Goal: Task Accomplishment & Management: Manage account settings

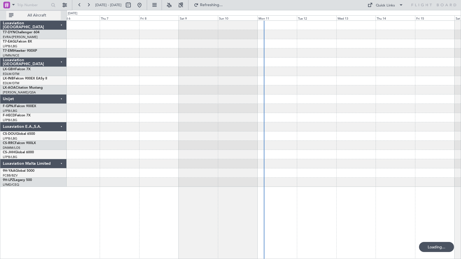
click at [35, 14] on span "All Aircraft" at bounding box center [37, 15] width 44 height 4
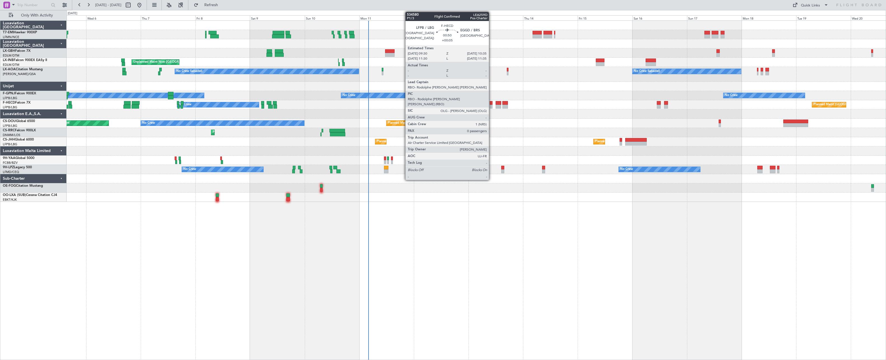
click at [460, 104] on div at bounding box center [491, 103] width 3 height 4
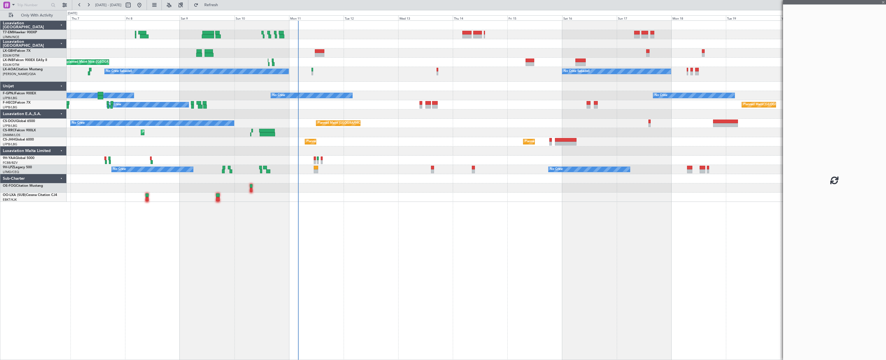
click at [425, 99] on div "No Crew No Crew No Crew No Crew No Crew" at bounding box center [476, 95] width 819 height 9
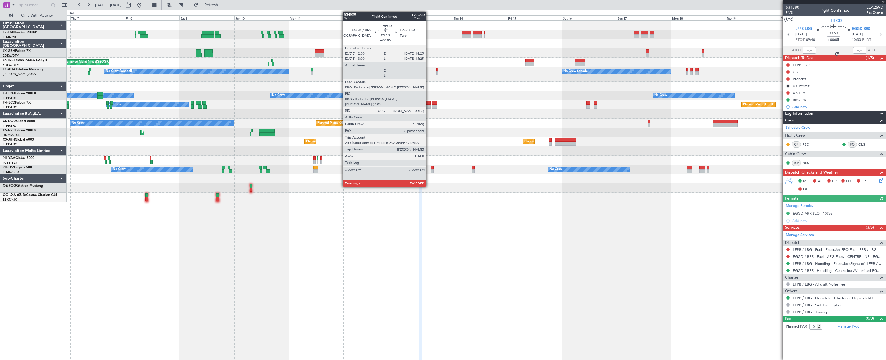
click at [429, 106] on div at bounding box center [428, 107] width 6 height 4
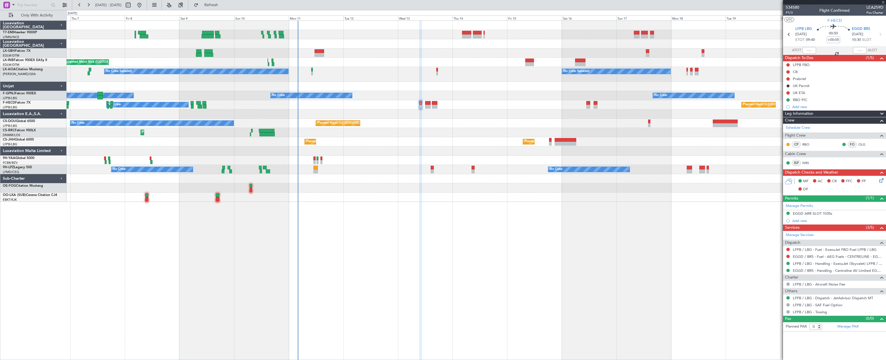
type input "8"
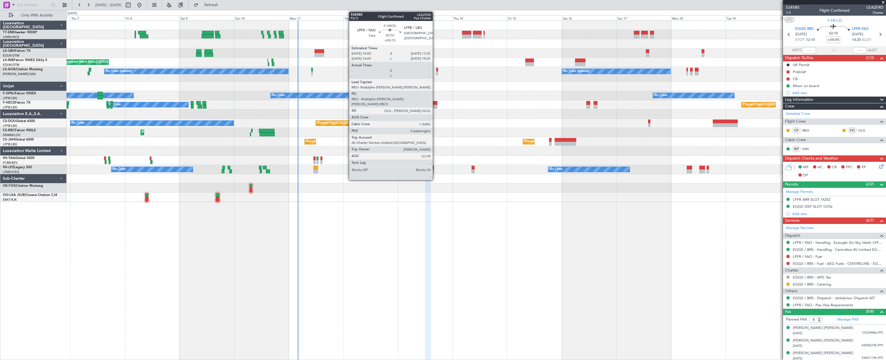
click at [435, 103] on div at bounding box center [435, 103] width 6 height 4
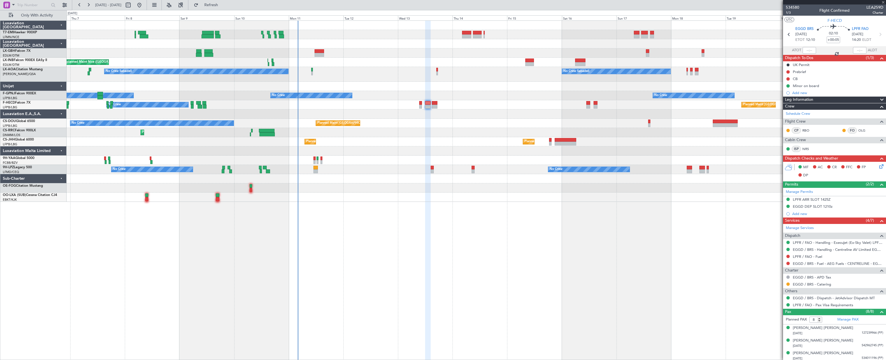
type input "+00:15"
type input "0"
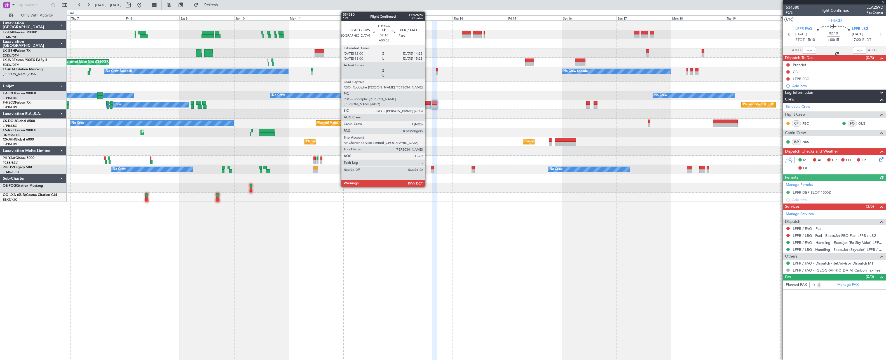
click at [427, 106] on div at bounding box center [428, 107] width 6 height 4
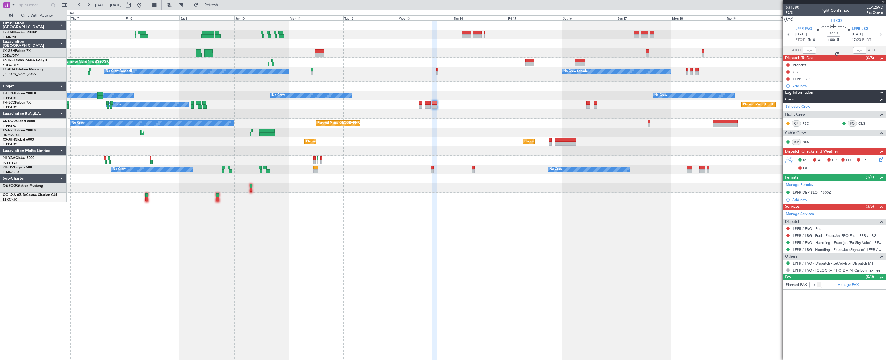
type input "+00:05"
type input "8"
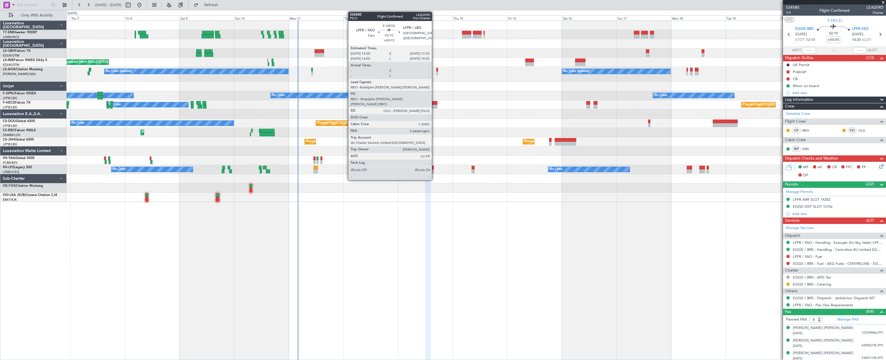
click at [434, 104] on div at bounding box center [435, 103] width 6 height 4
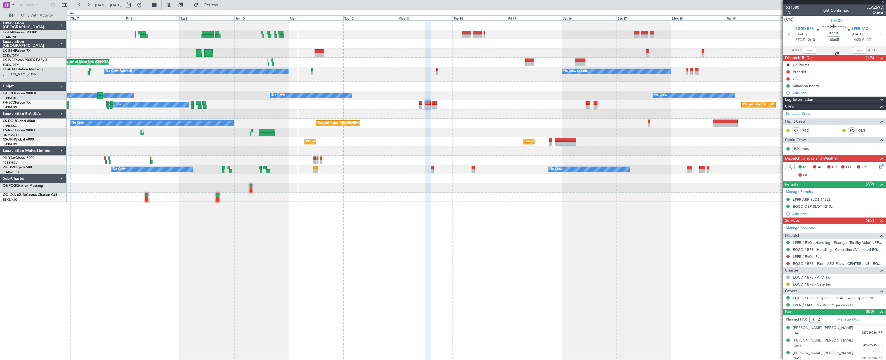
type input "+00:15"
type input "0"
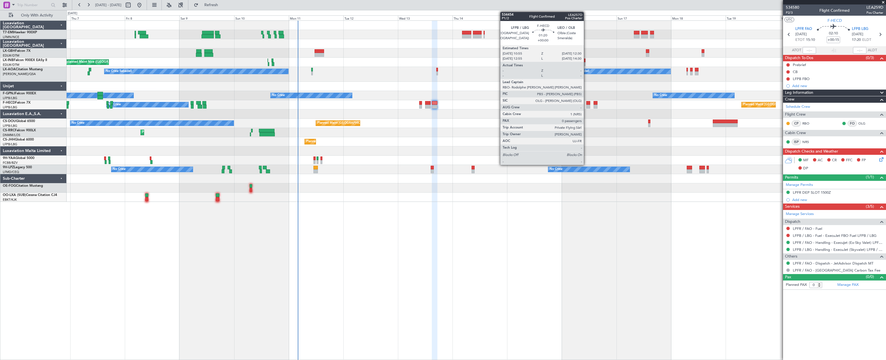
click at [460, 104] on div at bounding box center [588, 103] width 4 height 4
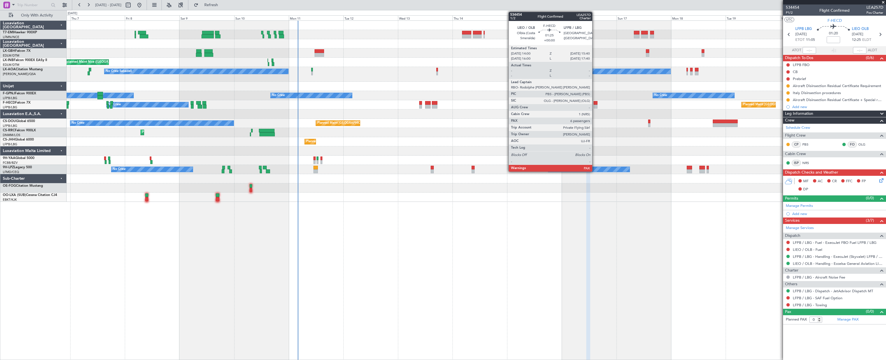
click at [460, 106] on div at bounding box center [596, 107] width 4 height 4
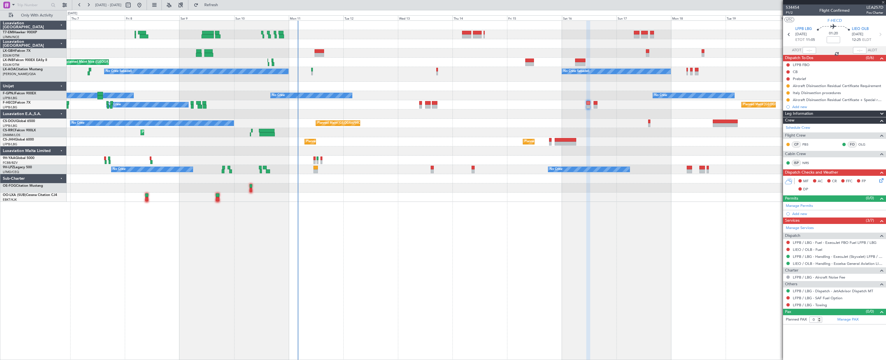
type input "6"
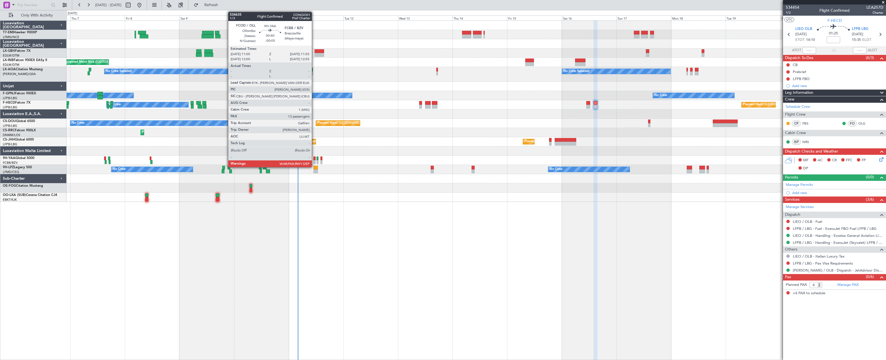
click at [314, 156] on div at bounding box center [314, 158] width 2 height 4
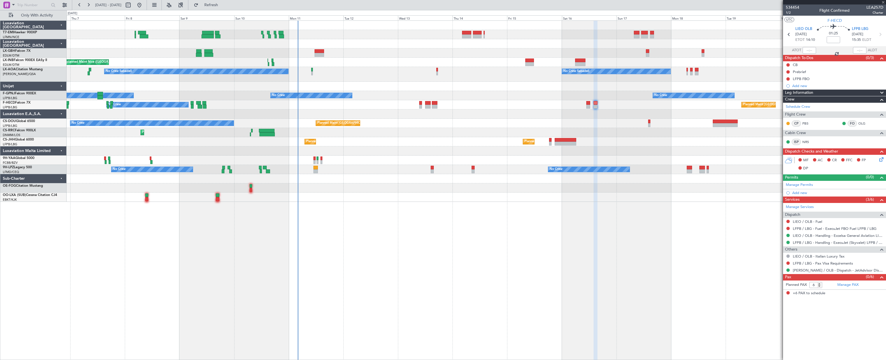
type input "-00:05"
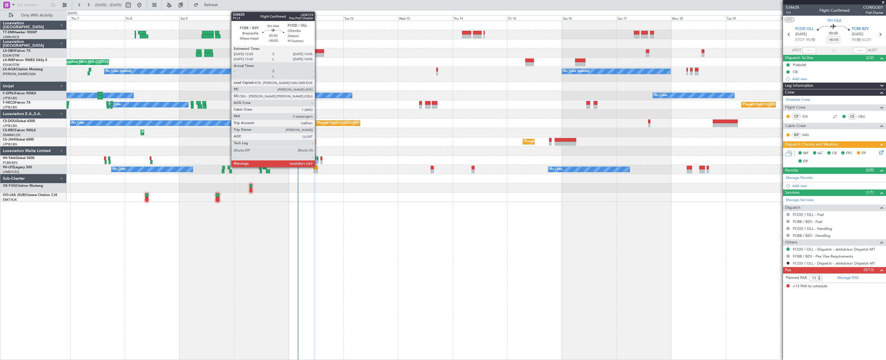
click at [317, 161] on div at bounding box center [318, 162] width 2 height 4
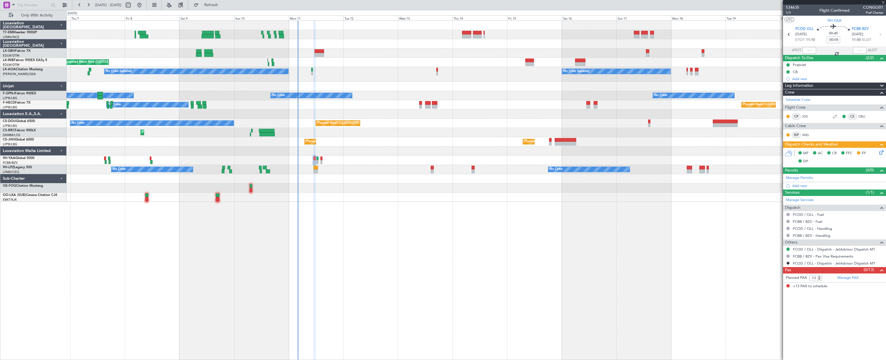
type input "0"
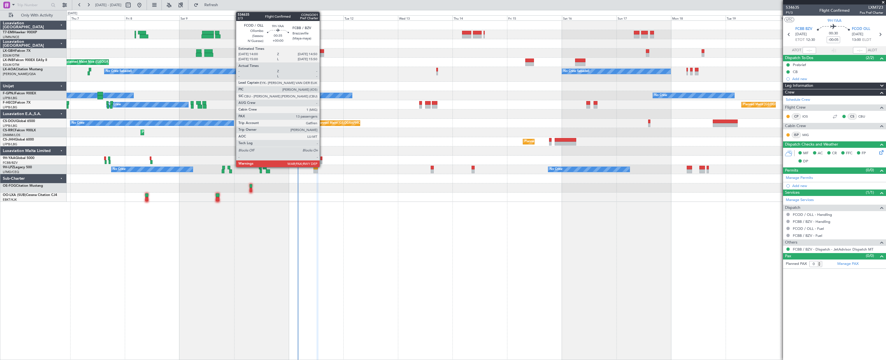
click at [322, 159] on div at bounding box center [321, 158] width 2 height 4
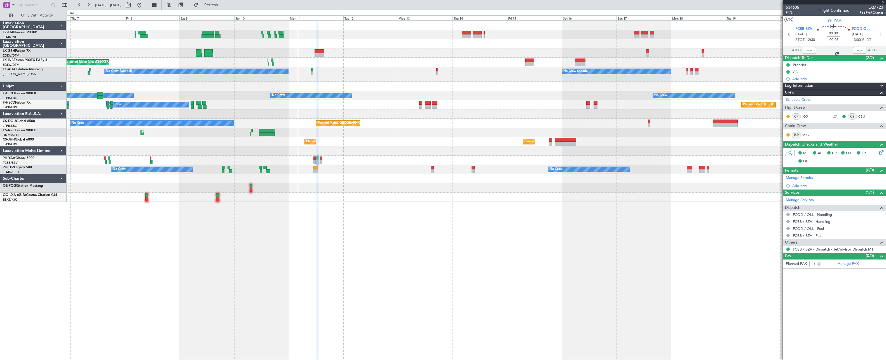
type input "13"
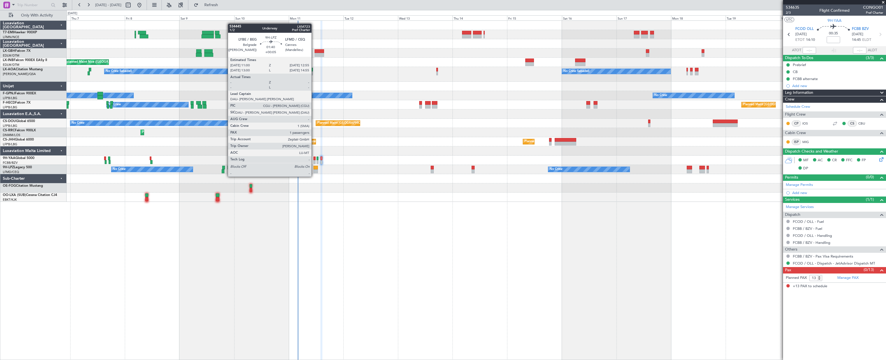
click at [314, 171] on div at bounding box center [315, 171] width 4 height 4
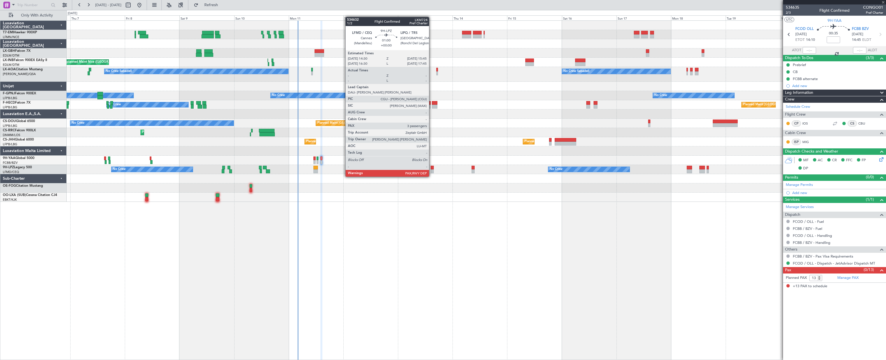
type input "+00:05"
type input "1"
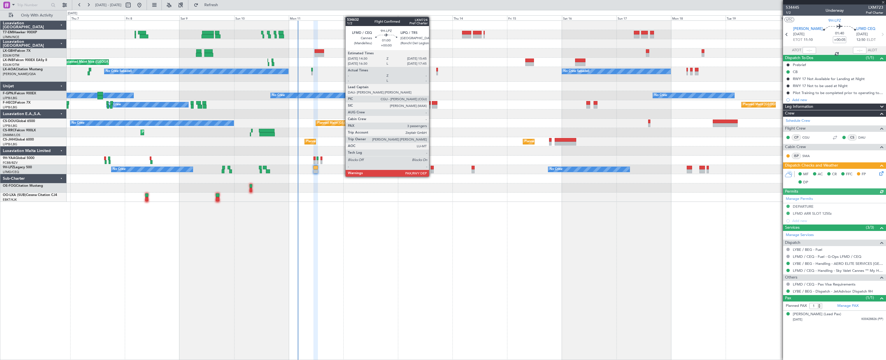
click at [432, 171] on div at bounding box center [432, 171] width 3 height 4
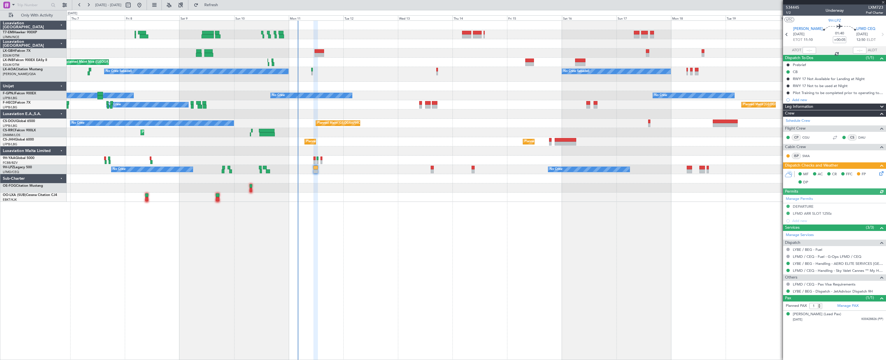
type input "3"
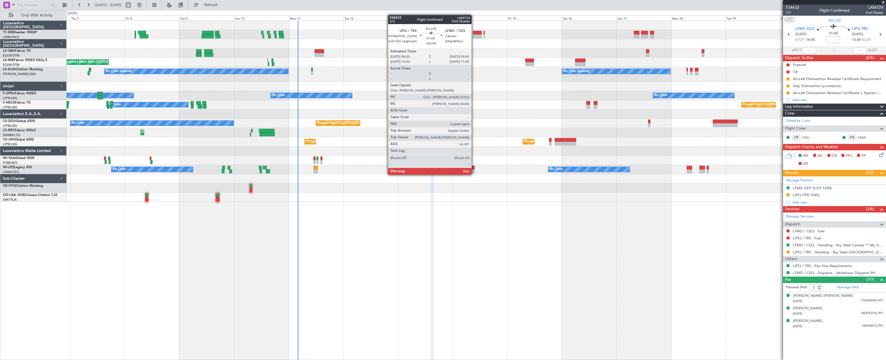
click at [460, 169] on div at bounding box center [473, 168] width 3 height 4
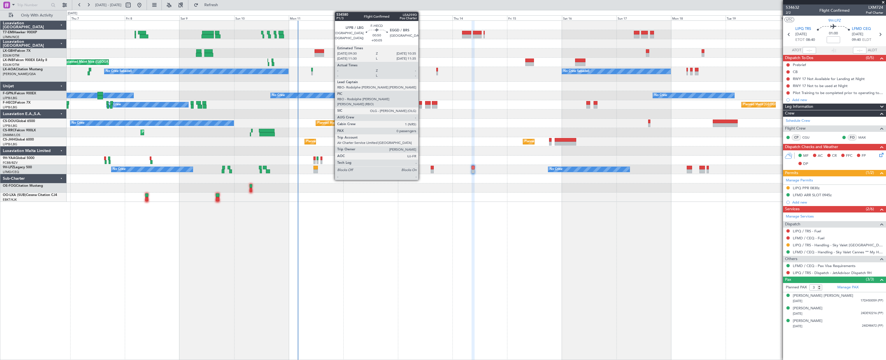
click at [421, 104] on div at bounding box center [420, 103] width 3 height 4
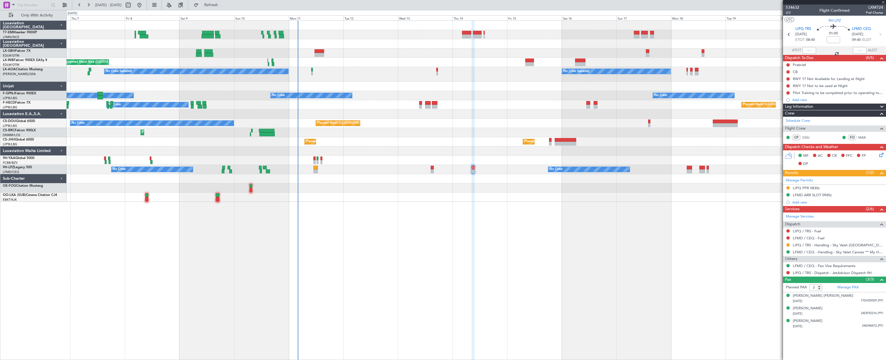
type input "+00:05"
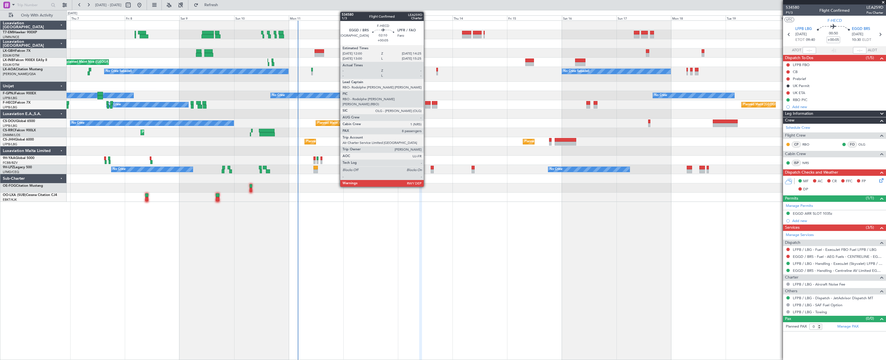
click at [426, 107] on div at bounding box center [428, 107] width 6 height 4
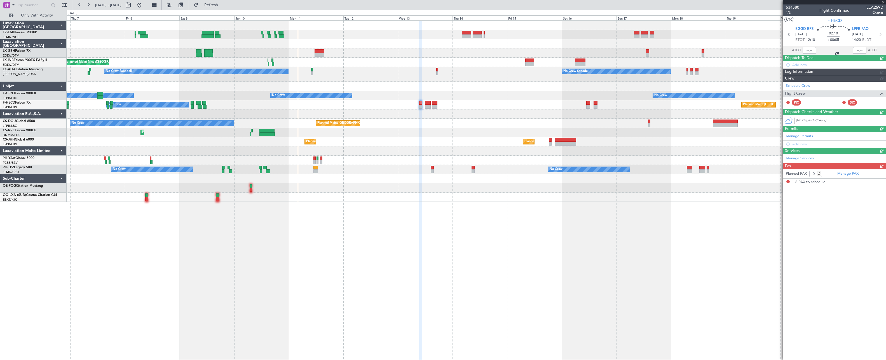
type input "8"
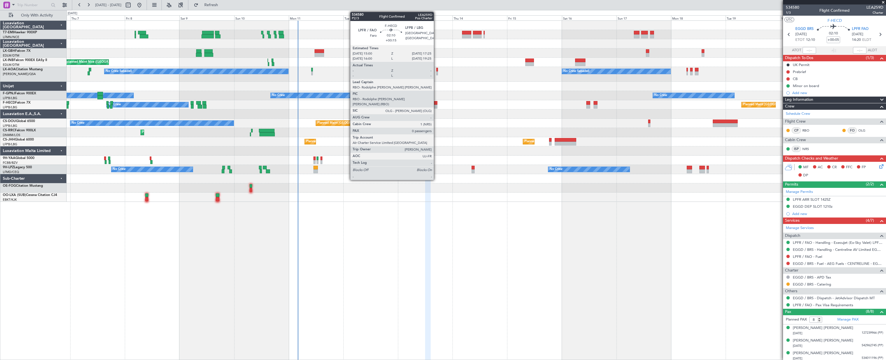
click at [436, 105] on div at bounding box center [435, 107] width 6 height 4
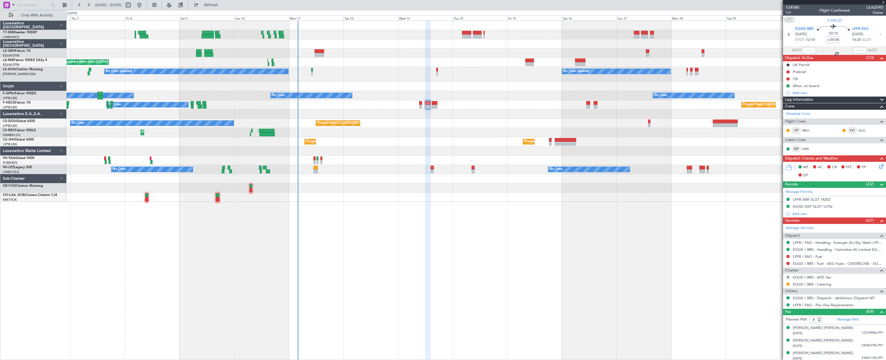
type input "+00:15"
type input "0"
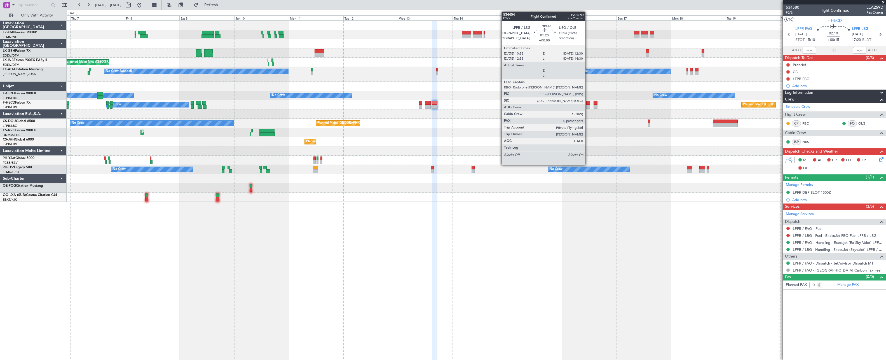
click at [460, 104] on div at bounding box center [588, 103] width 4 height 4
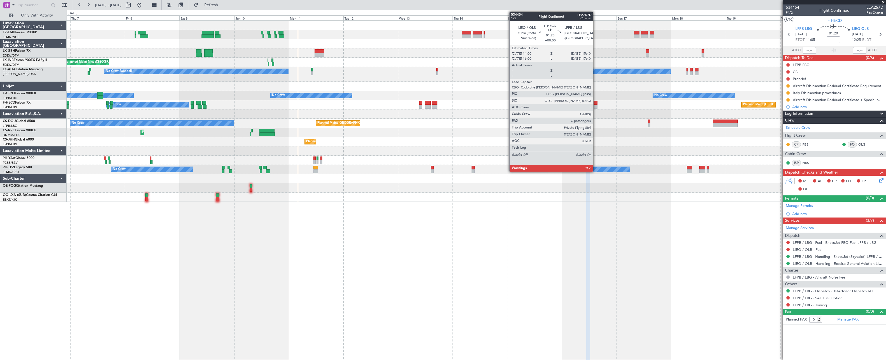
click at [460, 108] on div at bounding box center [596, 107] width 4 height 4
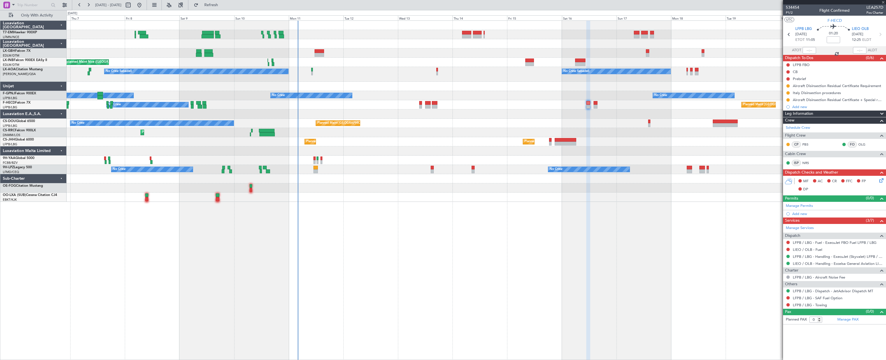
type input "6"
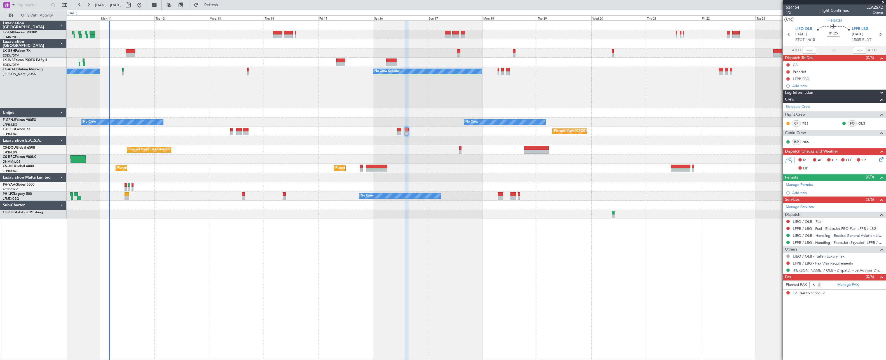
click at [460, 134] on div "Planned Maint [GEOGRAPHIC_DATA] ([GEOGRAPHIC_DATA]) Planned Maint [GEOGRAPHIC_D…" at bounding box center [476, 131] width 819 height 9
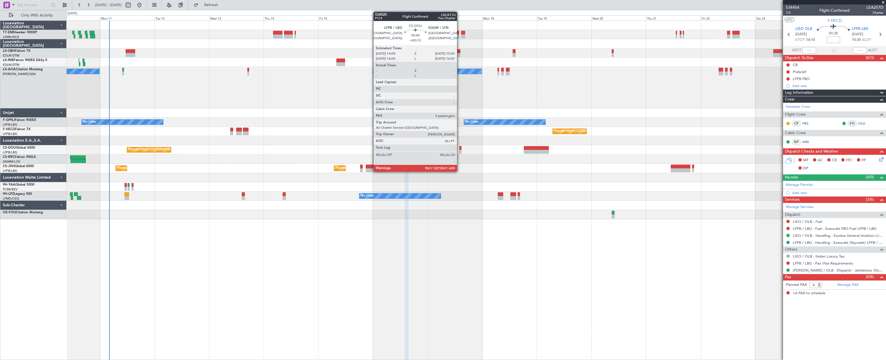
click at [460, 151] on div at bounding box center [460, 152] width 3 height 4
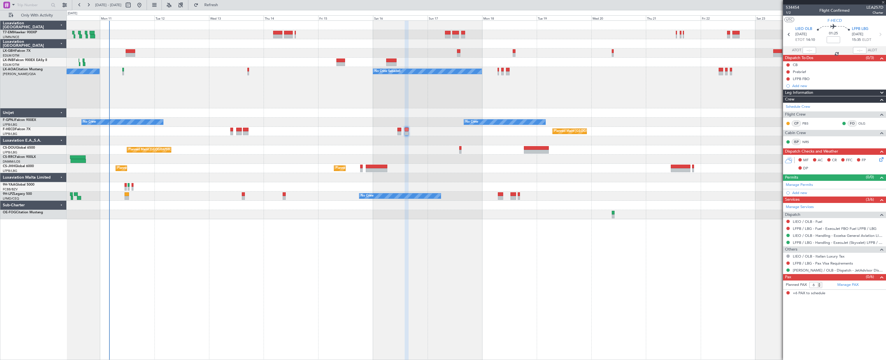
type input "+00:10"
type input "0"
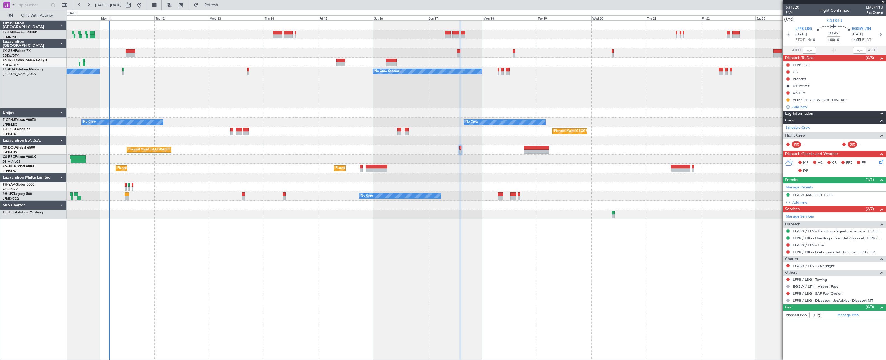
click at [460, 145] on div at bounding box center [476, 140] width 819 height 9
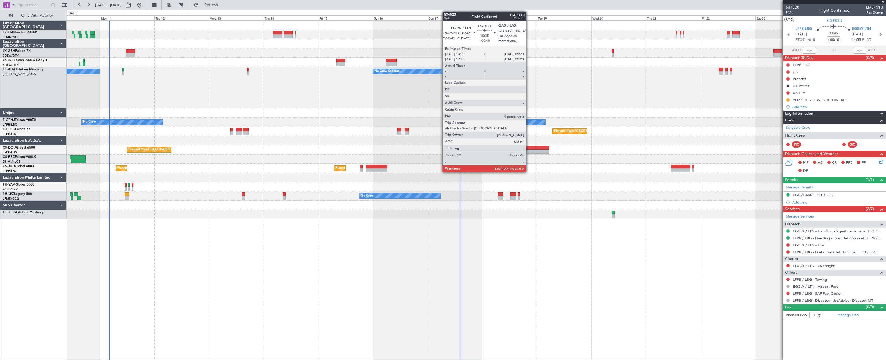
click at [460, 150] on div at bounding box center [536, 152] width 25 height 4
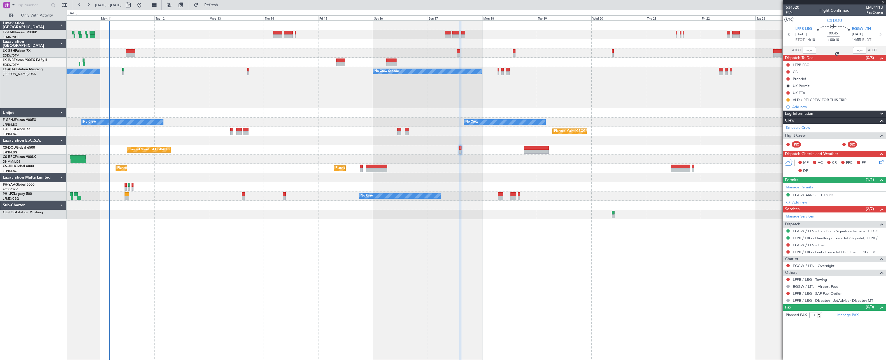
type input "+00:40"
type input "6"
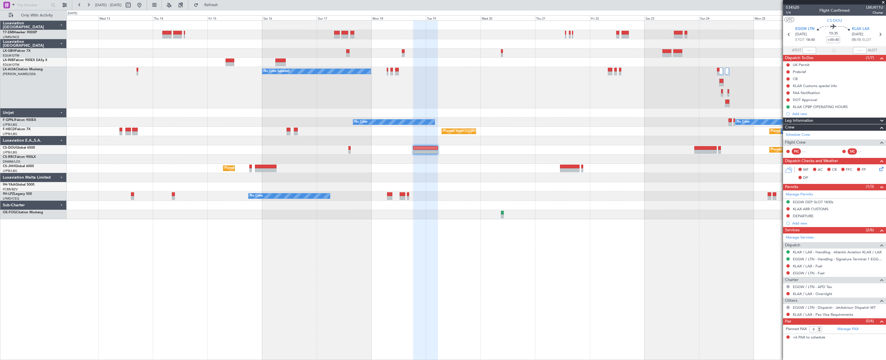
click at [460, 177] on div "No Crew Sabadell No Crew Sabadell No Crew Sabadell No Crew No Crew No Crew No C…" at bounding box center [476, 120] width 819 height 198
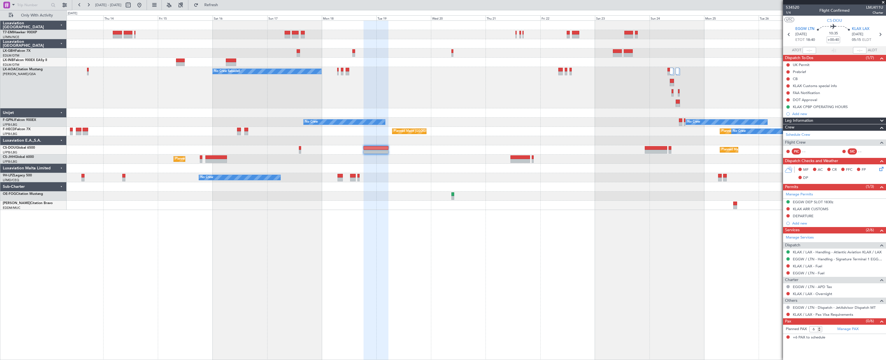
click at [460, 145] on div "Planned Maint [GEOGRAPHIC_DATA] ([GEOGRAPHIC_DATA]) Planned Maint [GEOGRAPHIC_D…" at bounding box center [476, 149] width 819 height 9
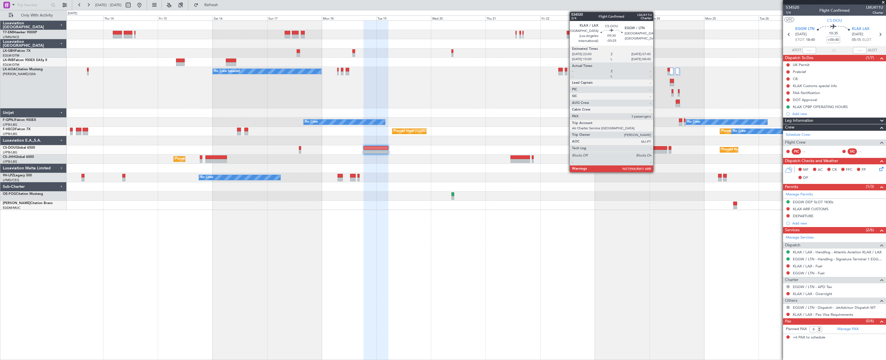
click at [460, 151] on div at bounding box center [656, 152] width 22 height 4
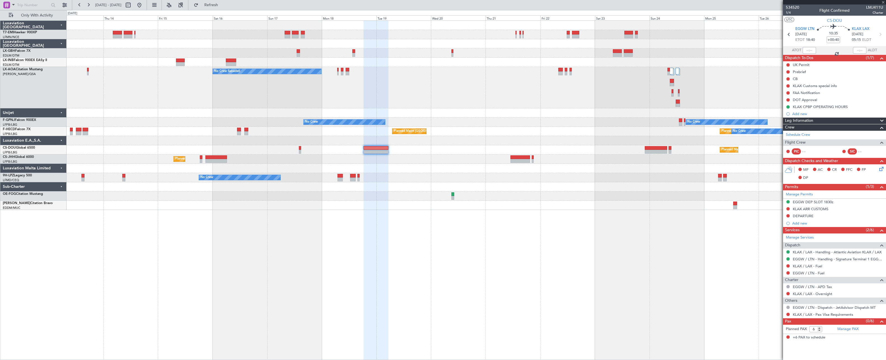
type input "-00:25"
type input "3"
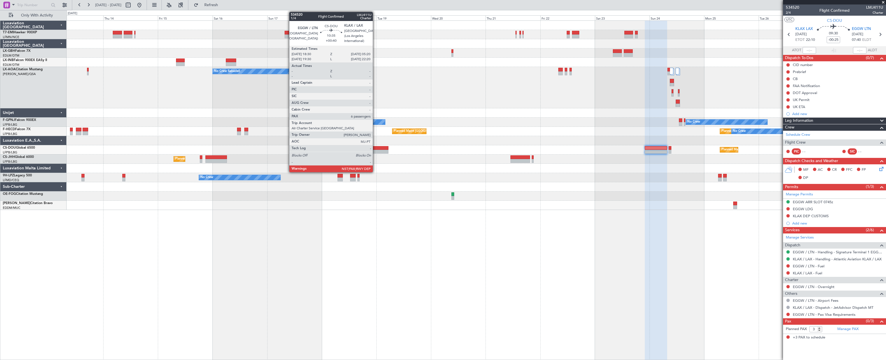
click at [375, 149] on div at bounding box center [376, 148] width 25 height 4
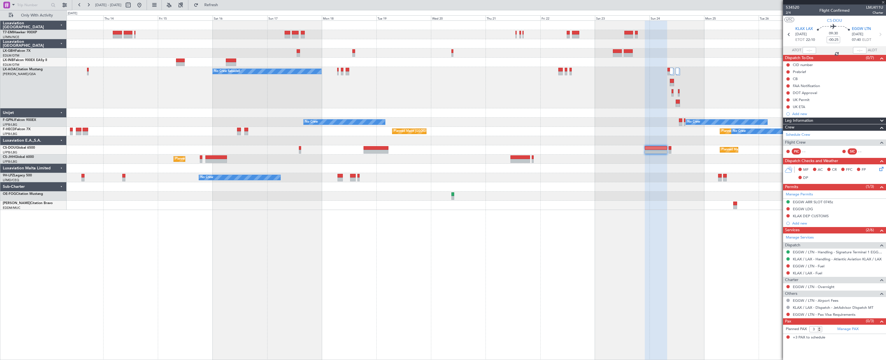
type input "+00:40"
type input "6"
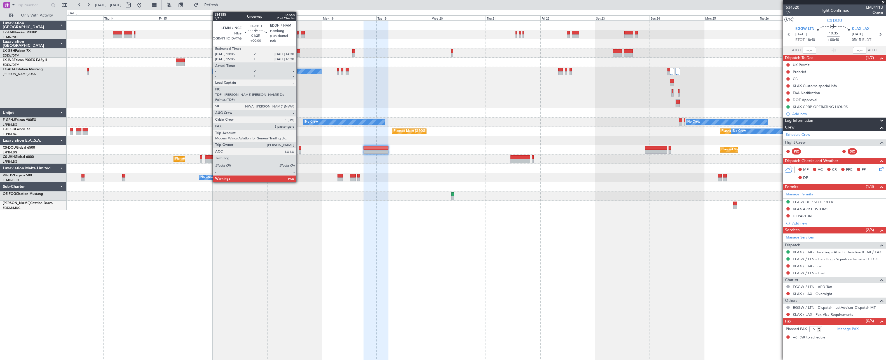
click at [299, 53] on div at bounding box center [298, 55] width 3 height 4
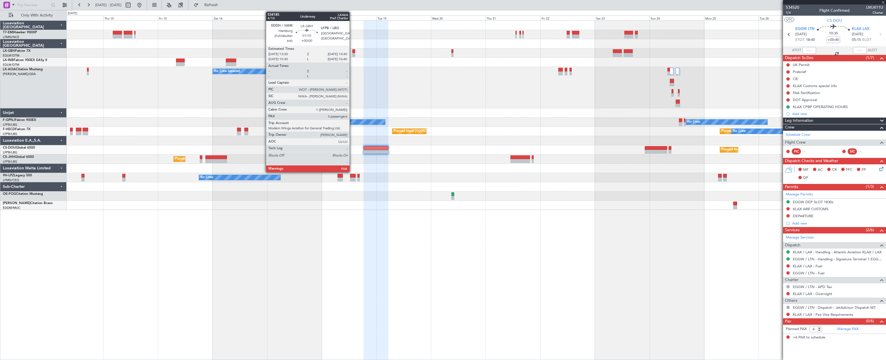
type input "3"
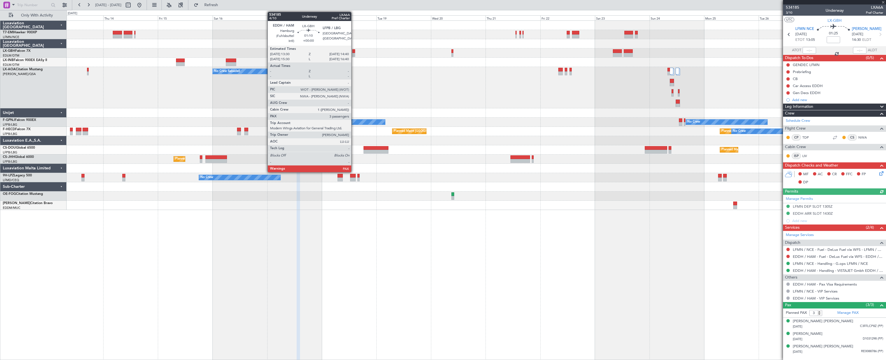
click at [354, 52] on div at bounding box center [353, 51] width 3 height 4
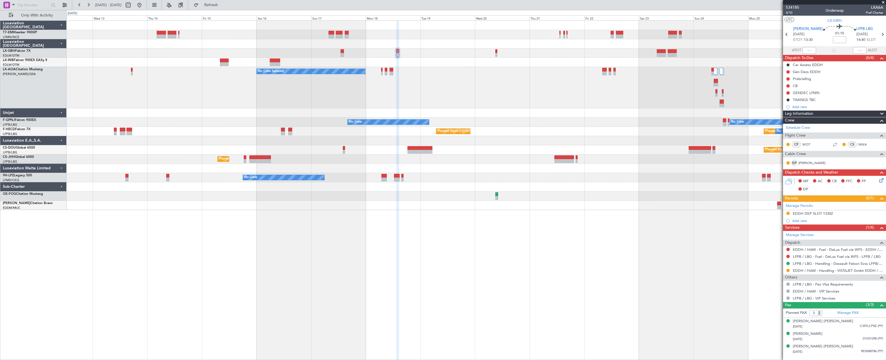
click at [205, 101] on div "No Crew Sabadell No Crew Sabadell No Crew Sabadell" at bounding box center [476, 87] width 819 height 41
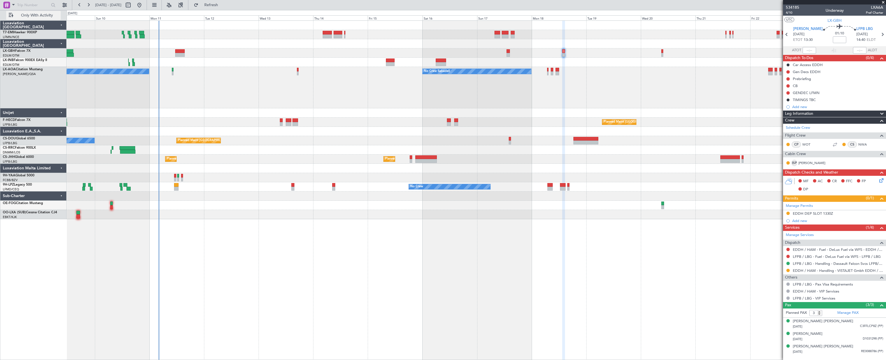
click at [22, 16] on span "Only With Activity" at bounding box center [37, 15] width 44 height 4
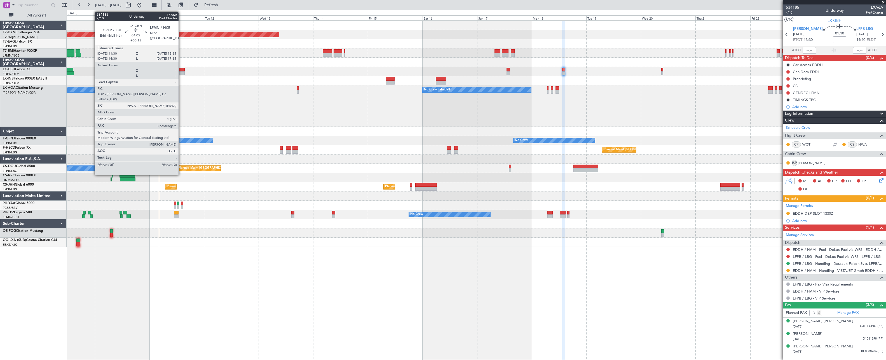
click at [181, 72] on div at bounding box center [180, 73] width 10 height 4
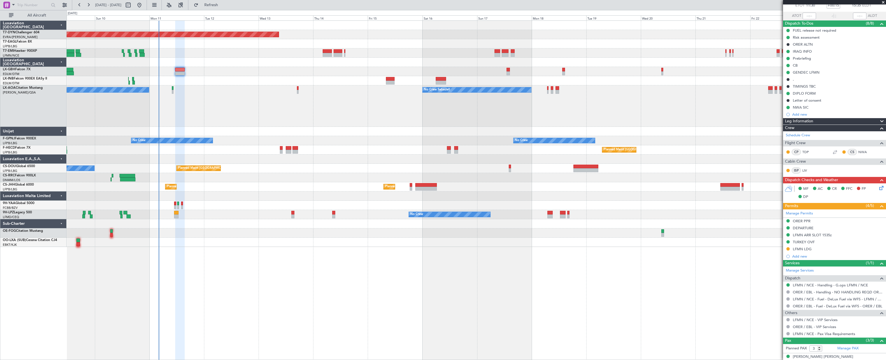
scroll to position [65, 0]
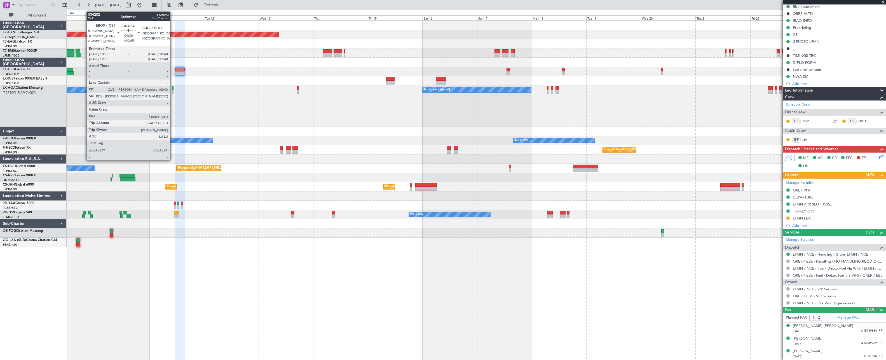
click at [173, 88] on div at bounding box center [173, 88] width 2 height 4
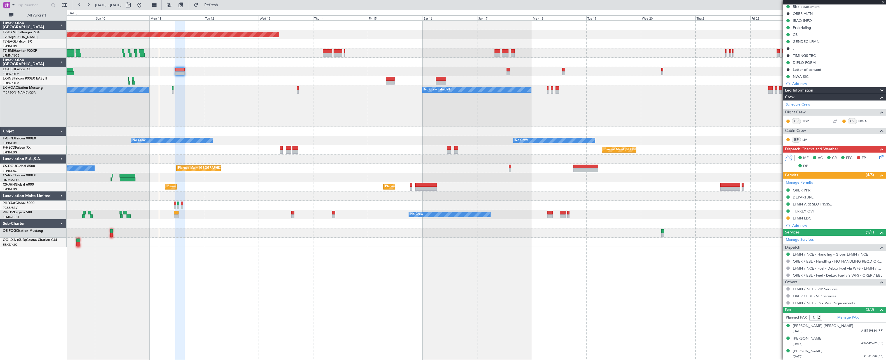
type input "+00:05"
type input "1"
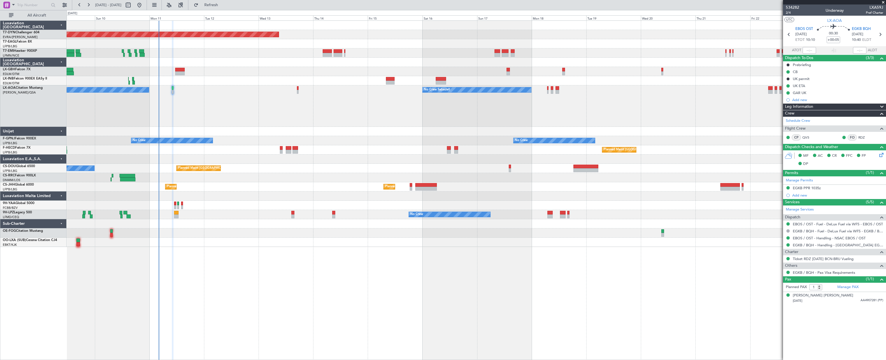
click at [388, 75] on div at bounding box center [476, 71] width 819 height 9
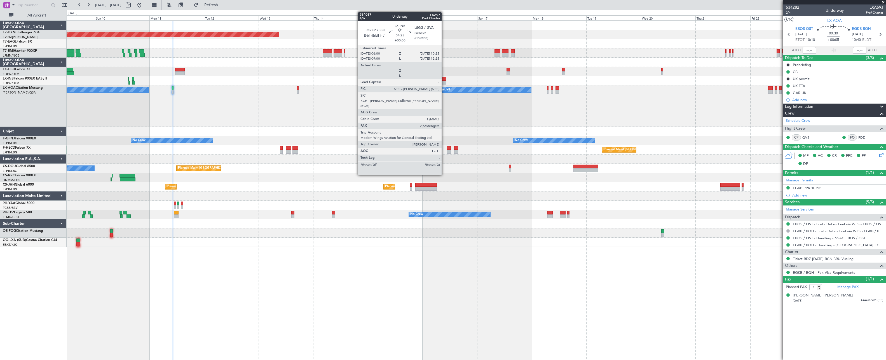
click at [444, 84] on div at bounding box center [441, 83] width 10 height 4
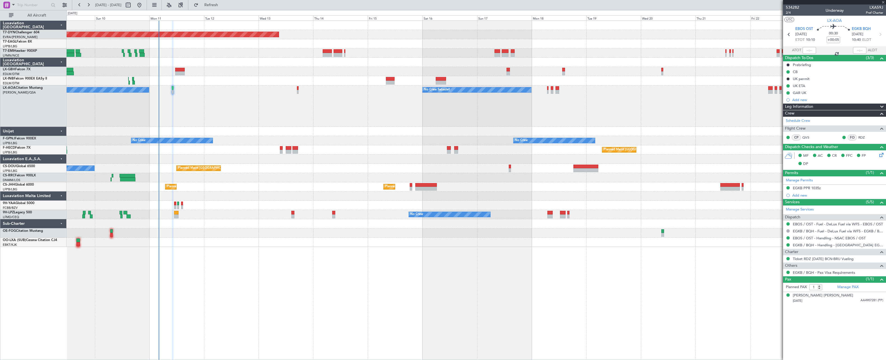
type input "2"
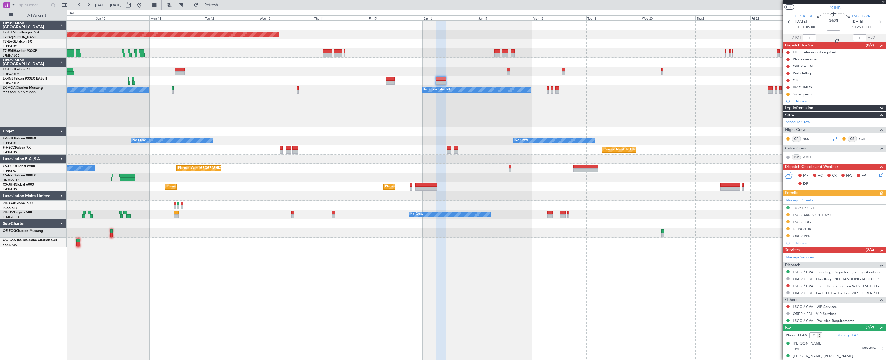
scroll to position [18, 0]
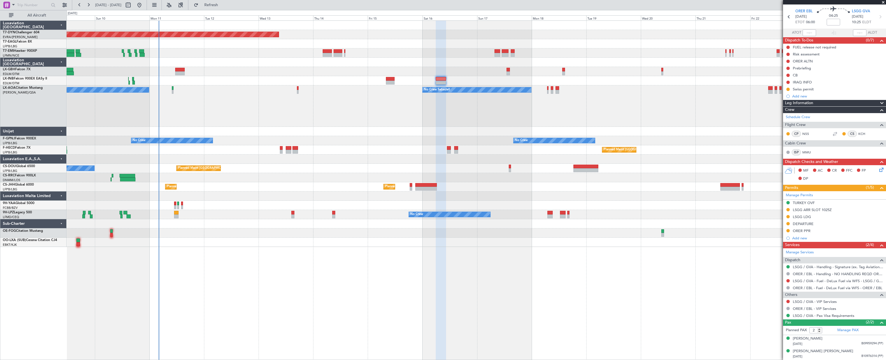
click at [385, 85] on div "Unplanned Maint Nice ([GEOGRAPHIC_DATA])" at bounding box center [476, 80] width 819 height 9
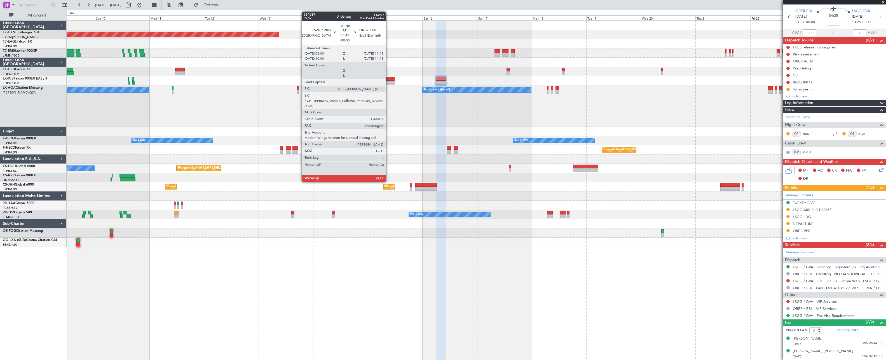
click at [388, 81] on div at bounding box center [390, 83] width 9 height 4
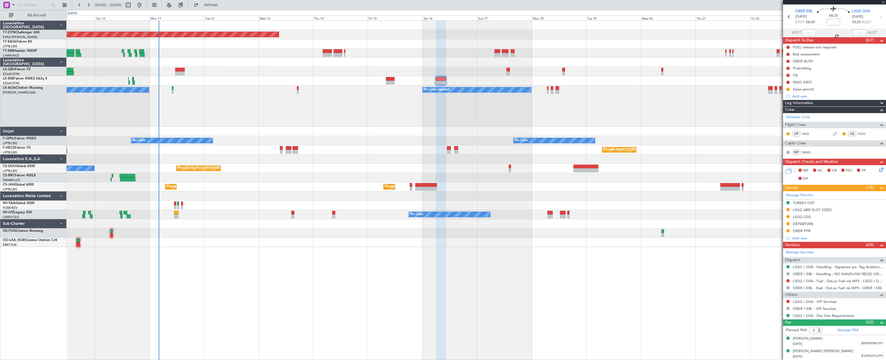
type input "-00:05"
type input "0"
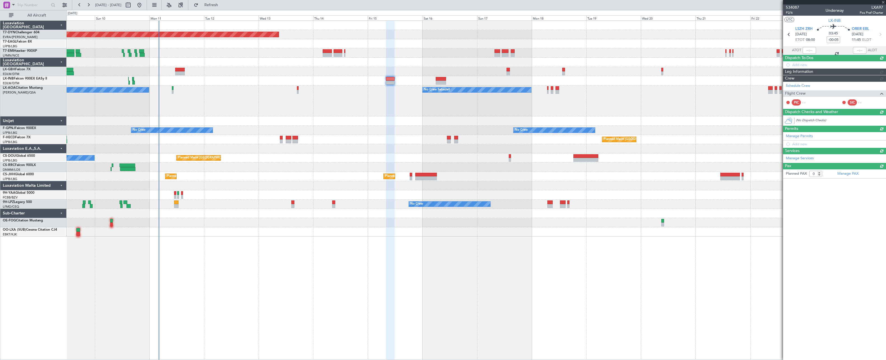
scroll to position [0, 0]
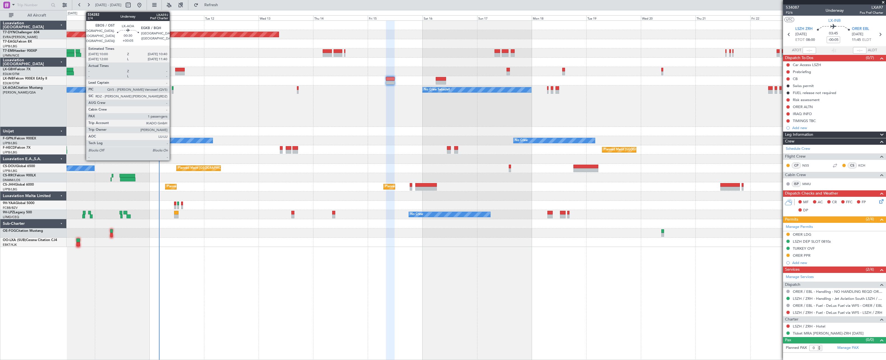
click at [172, 90] on div at bounding box center [173, 92] width 2 height 4
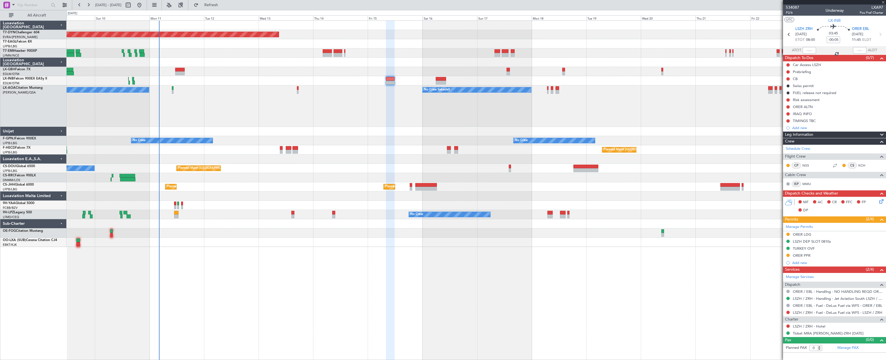
type input "+00:05"
type input "1"
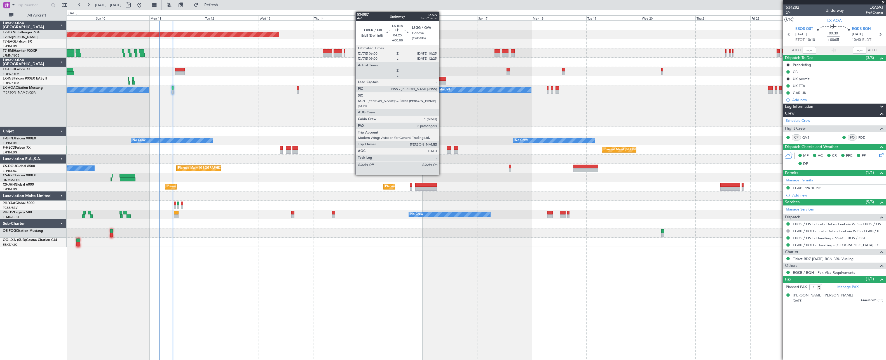
click at [442, 78] on div at bounding box center [441, 79] width 10 height 4
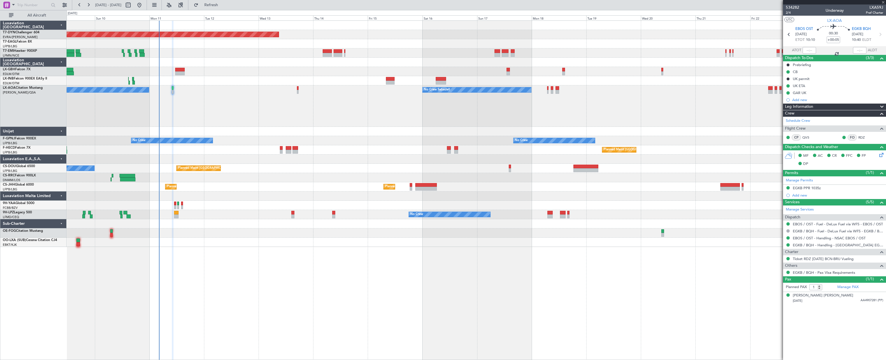
type input "2"
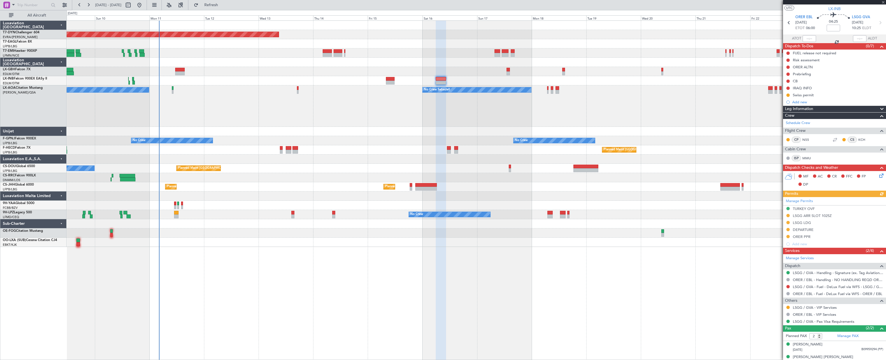
scroll to position [18, 0]
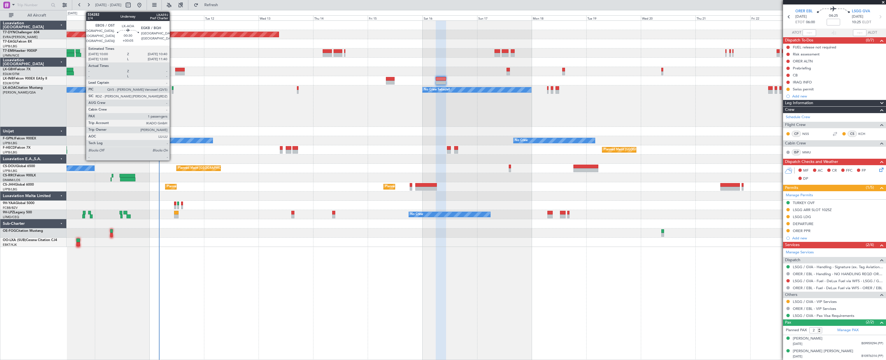
click at [172, 91] on div at bounding box center [173, 92] width 2 height 4
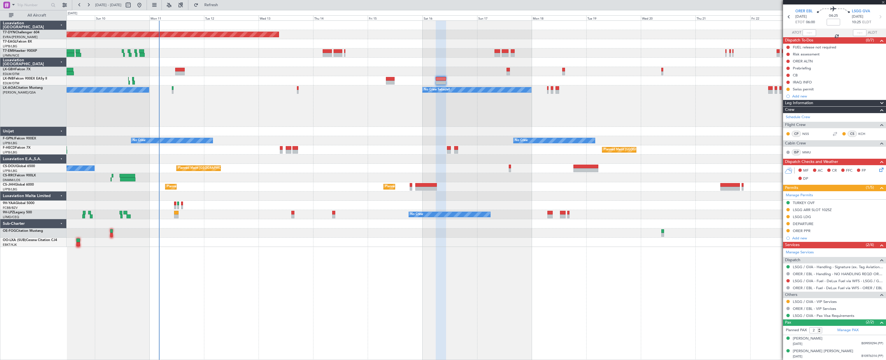
type input "+00:05"
type input "1"
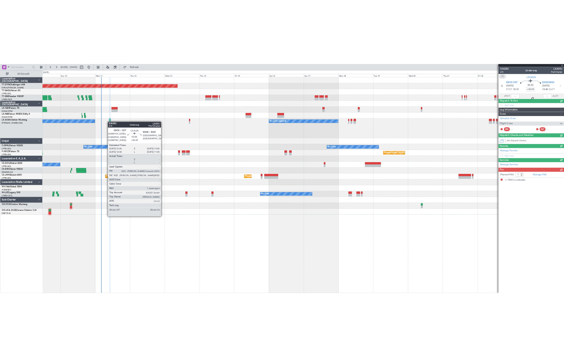
scroll to position [0, 0]
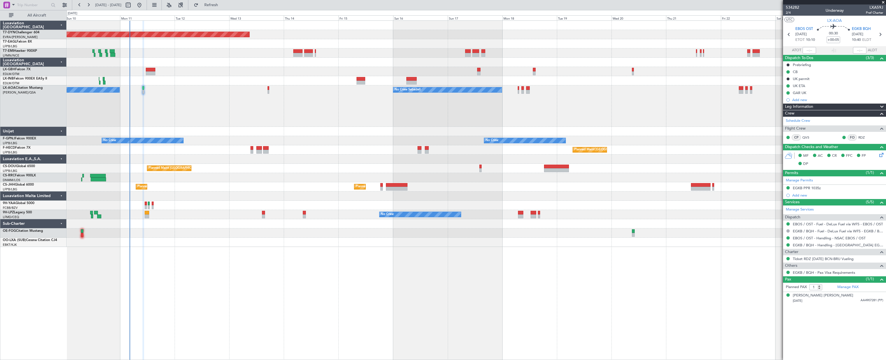
click at [460, 115] on div "No Crew Sabadell No Crew Sabadell" at bounding box center [476, 105] width 819 height 41
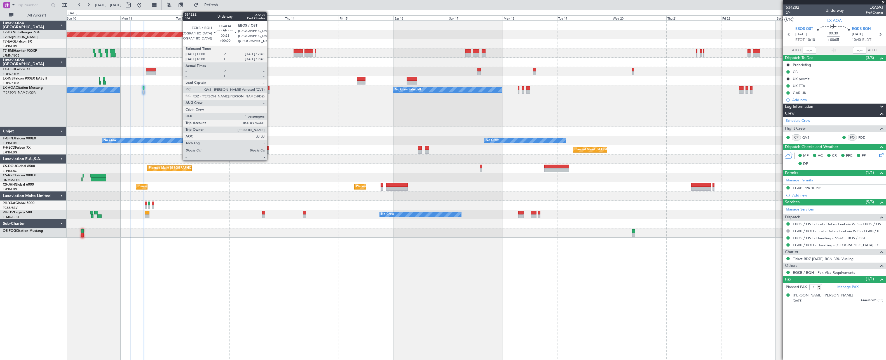
click at [269, 92] on div at bounding box center [269, 92] width 2 height 4
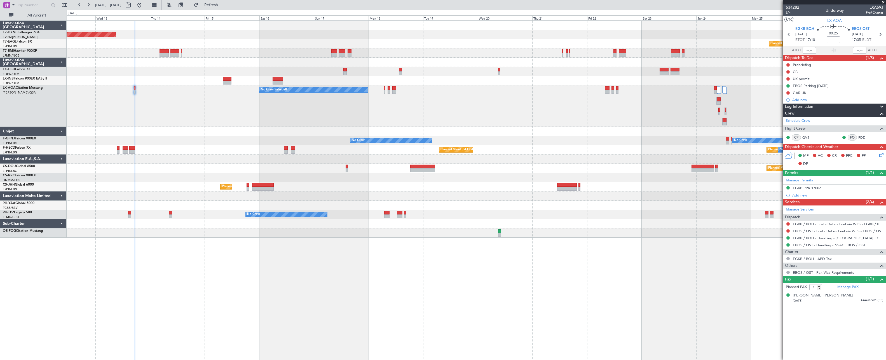
click at [378, 110] on div "No Crew Sabadell No Crew Sabadell No Crew Sabadell" at bounding box center [476, 105] width 819 height 41
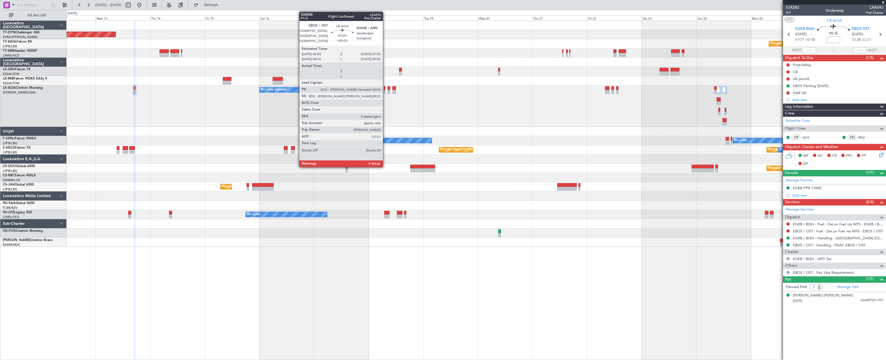
click at [385, 90] on div at bounding box center [384, 88] width 1 height 4
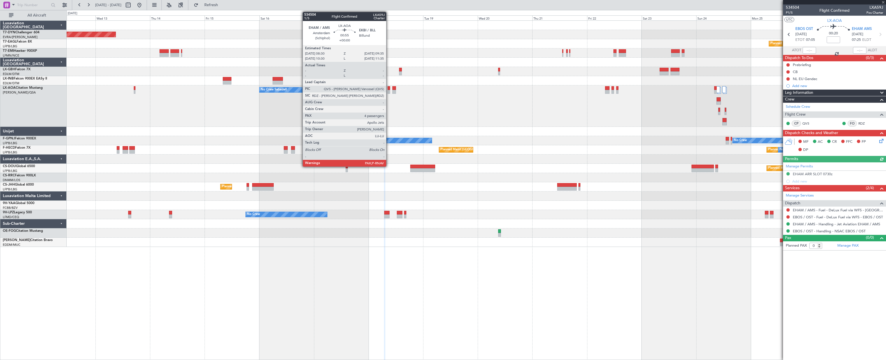
click at [389, 92] on div at bounding box center [389, 92] width 3 height 4
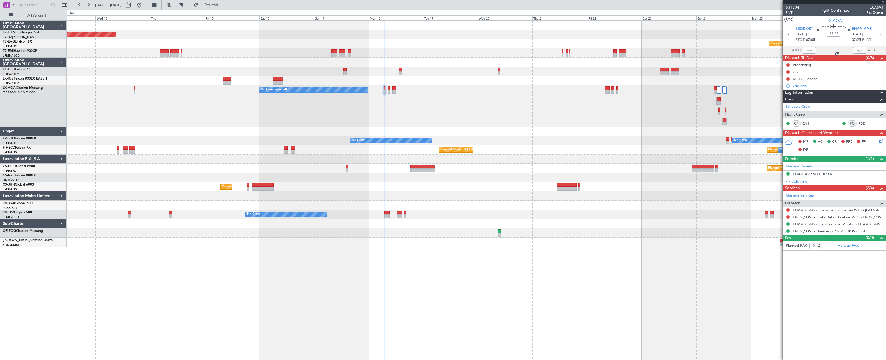
type input "4"
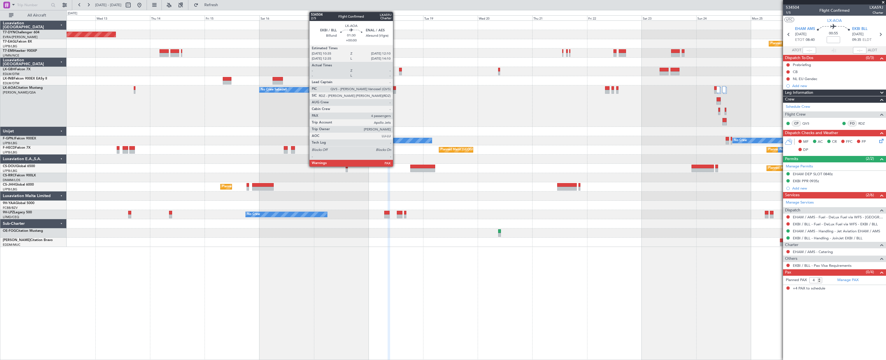
click at [395, 90] on div at bounding box center [394, 92] width 4 height 4
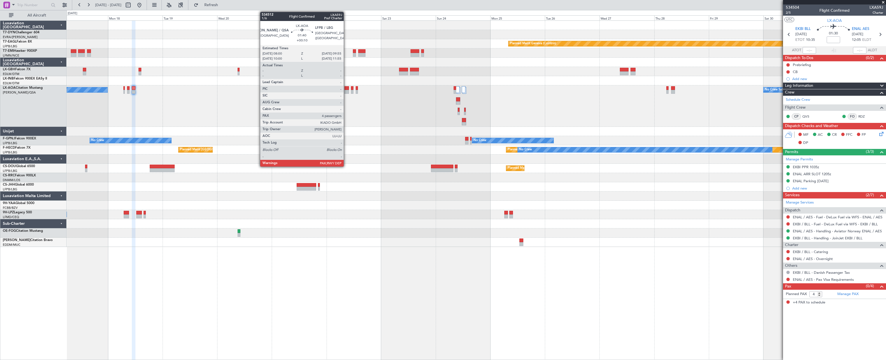
click at [346, 90] on div at bounding box center [347, 88] width 4 height 4
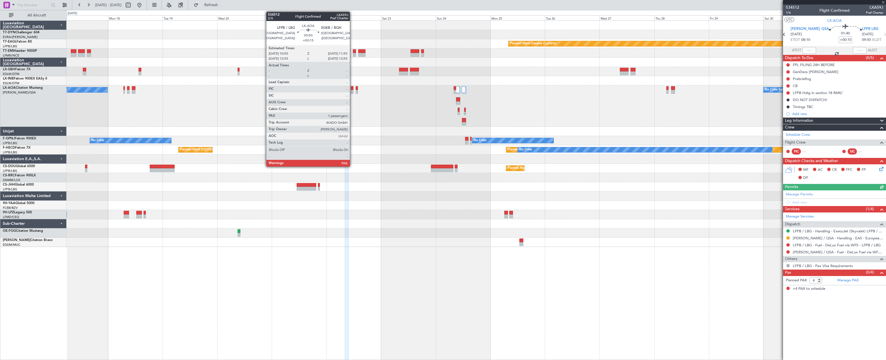
click at [352, 90] on div at bounding box center [352, 92] width 3 height 4
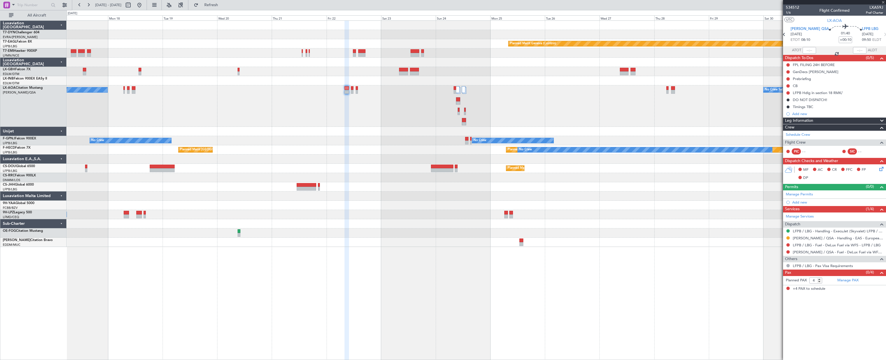
type input "+00:15"
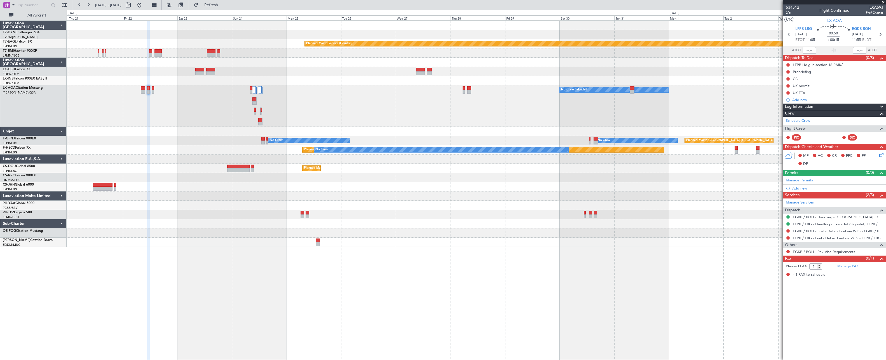
click at [460, 129] on div "Planned Maint Geneva (Cointrin) No Crew Sabadell No Crew No Crew Sabadell No Cr…" at bounding box center [476, 134] width 819 height 226
click at [144, 6] on button at bounding box center [139, 5] width 9 height 9
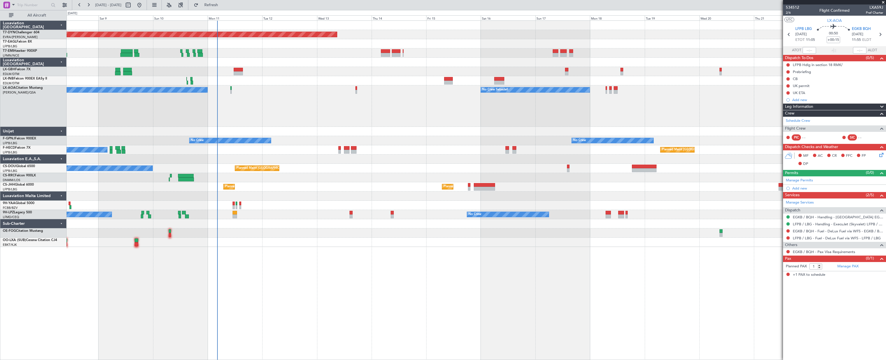
click at [306, 259] on div "Planned Maint [GEOGRAPHIC_DATA]-[GEOGRAPHIC_DATA] Planned Maint Geneva ([GEOGRA…" at bounding box center [476, 189] width 819 height 339
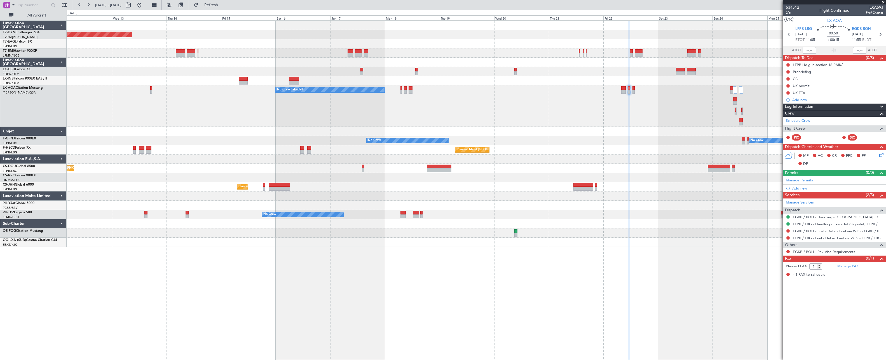
click at [460, 241] on div "Planned Maint [GEOGRAPHIC_DATA]-[GEOGRAPHIC_DATA] Planned Maint Geneva ([GEOGRA…" at bounding box center [476, 134] width 819 height 226
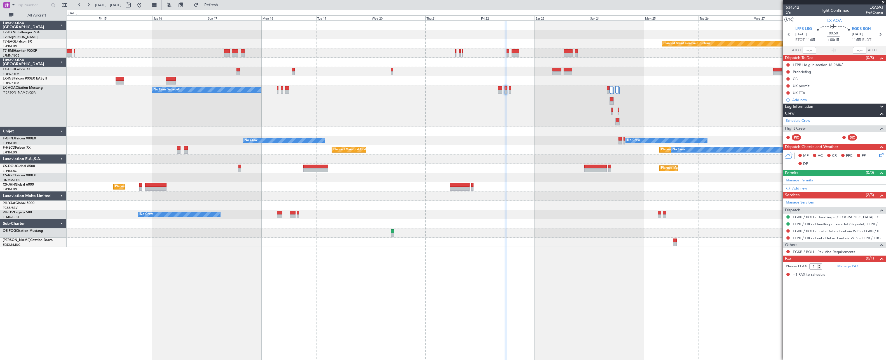
click at [460, 255] on div "Planned Maint [GEOGRAPHIC_DATA]-[GEOGRAPHIC_DATA] Planned Maint Geneva ([GEOGRA…" at bounding box center [476, 189] width 819 height 339
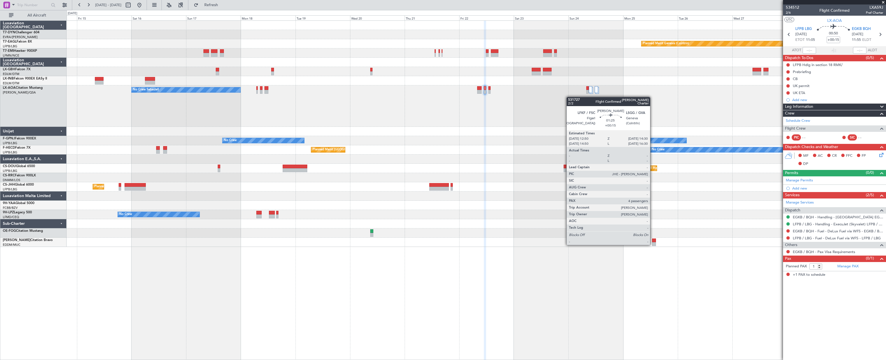
click at [460, 243] on div at bounding box center [654, 244] width 4 height 4
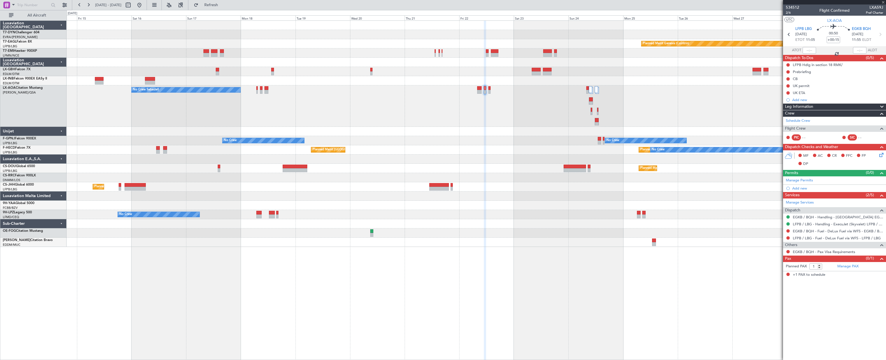
type input "4"
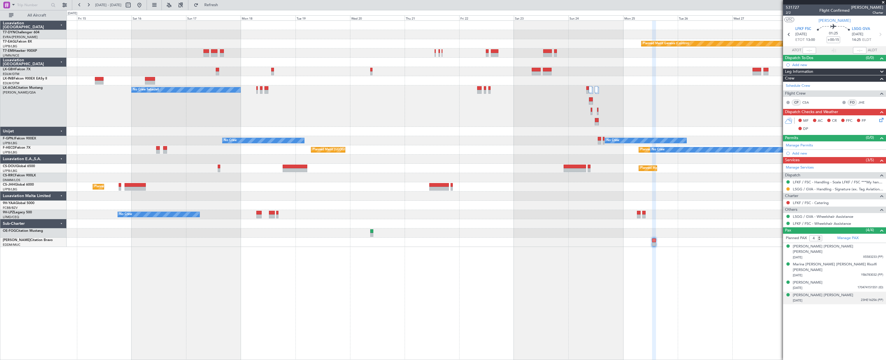
drag, startPoint x: 878, startPoint y: 290, endPoint x: 876, endPoint y: 281, distance: 8.8
click at [460, 259] on span "23HE16256 (PP)" at bounding box center [872, 300] width 22 height 5
drag, startPoint x: 868, startPoint y: 275, endPoint x: 866, endPoint y: 271, distance: 4.3
click at [460, 259] on span "170474151551 (ID)" at bounding box center [870, 287] width 26 height 5
drag, startPoint x: 863, startPoint y: 261, endPoint x: 863, endPoint y: 250, distance: 10.4
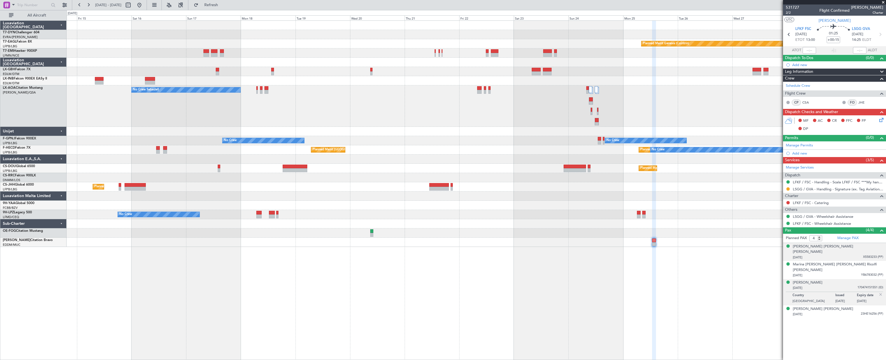
click at [460, 259] on div "[PERSON_NAME] [PERSON_NAME] [PERSON_NAME] Ricolfi [PERSON_NAME] [DATE] YB678303…" at bounding box center [838, 270] width 90 height 17
click at [460, 255] on div "[DATE] X5583233 (PP)" at bounding box center [838, 258] width 90 height 6
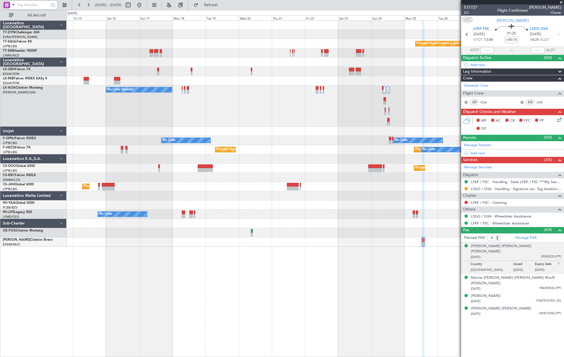
click at [27, 8] on input "text" at bounding box center [33, 5] width 32 height 8
click at [28, 13] on button "All Aircraft" at bounding box center [33, 15] width 55 height 9
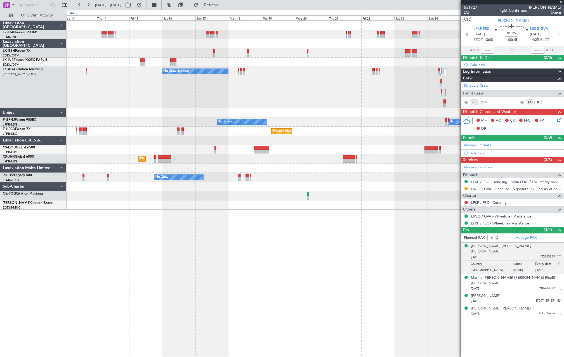
click at [169, 83] on div "No Crew Sabadell No Crew Sabadell No Crew Sabadell" at bounding box center [316, 87] width 498 height 41
click at [144, 4] on button at bounding box center [139, 5] width 9 height 9
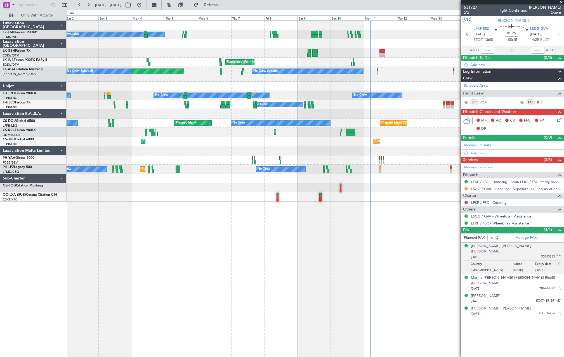
click at [366, 63] on div "A/C Unavailable Planned Maint [GEOGRAPHIC_DATA] [GEOGRAPHIC_DATA] ([GEOGRAPHIC_…" at bounding box center [316, 111] width 498 height 181
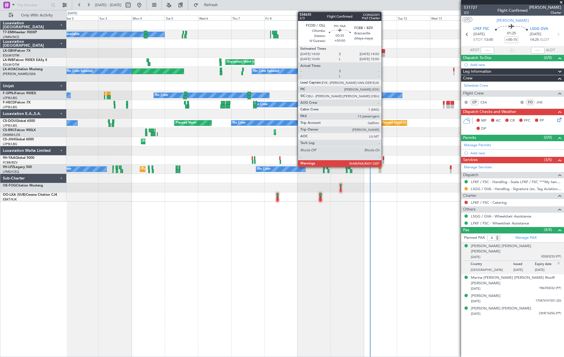
click at [384, 159] on div at bounding box center [383, 158] width 1 height 4
type input "13"
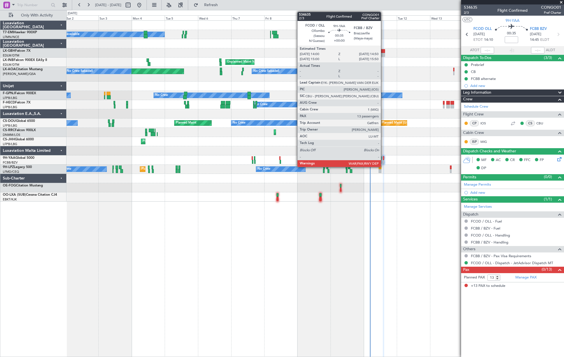
click at [384, 160] on div at bounding box center [383, 162] width 1 height 4
click at [384, 162] on div at bounding box center [383, 162] width 1 height 4
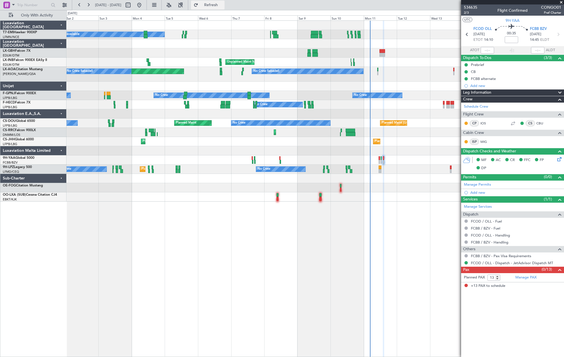
click at [225, 1] on button "Refresh" at bounding box center [208, 5] width 34 height 9
click at [261, 92] on div "A/C Unavailable Planned Maint [GEOGRAPHIC_DATA] [GEOGRAPHIC_DATA] ([GEOGRAPHIC_…" at bounding box center [316, 111] width 498 height 181
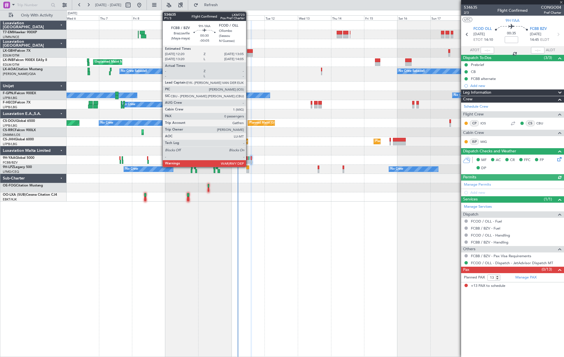
click at [249, 162] on div at bounding box center [249, 162] width 1 height 4
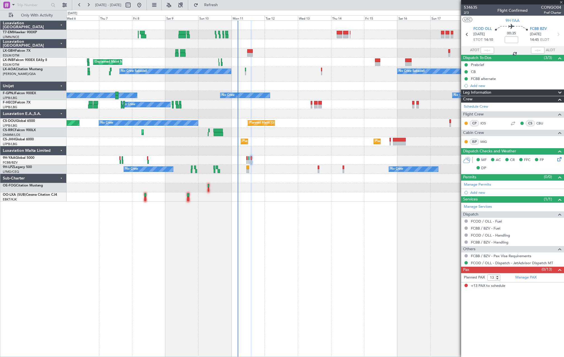
type input "-00:05"
type input "0"
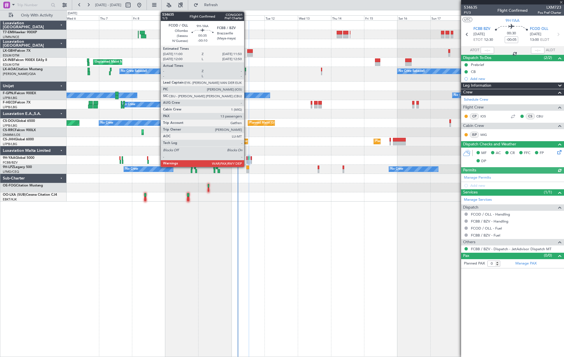
click at [247, 162] on div at bounding box center [247, 162] width 1 height 4
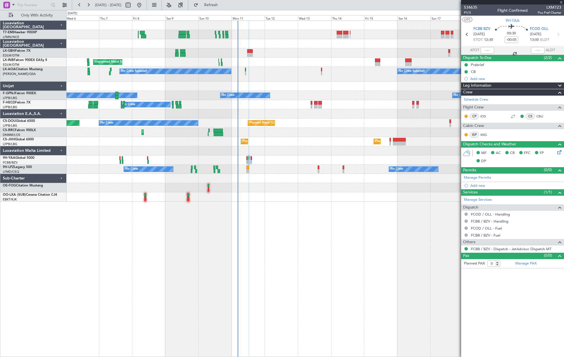
type input "-00:10"
type input "13"
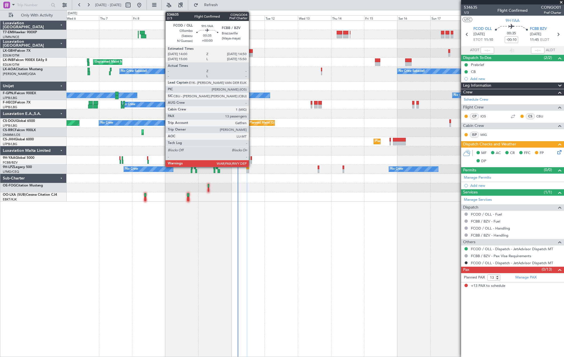
click at [252, 161] on div at bounding box center [251, 162] width 1 height 4
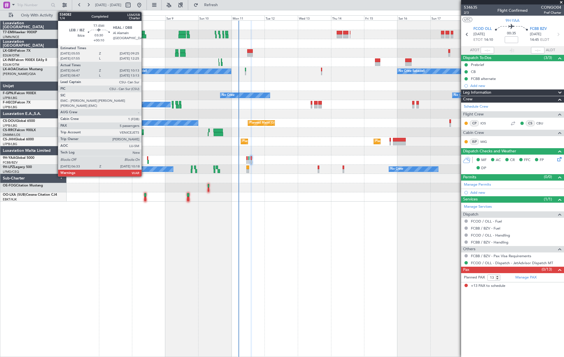
click at [144, 35] on div at bounding box center [143, 36] width 5 height 4
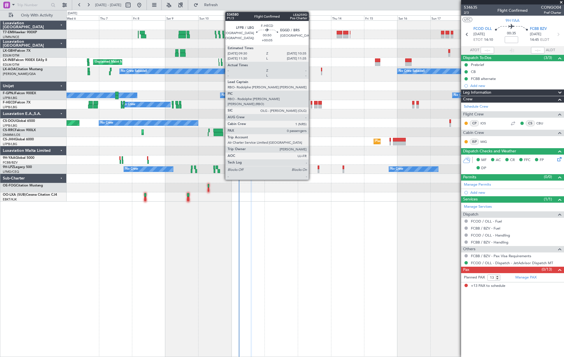
click at [311, 104] on div at bounding box center [312, 103] width 2 height 4
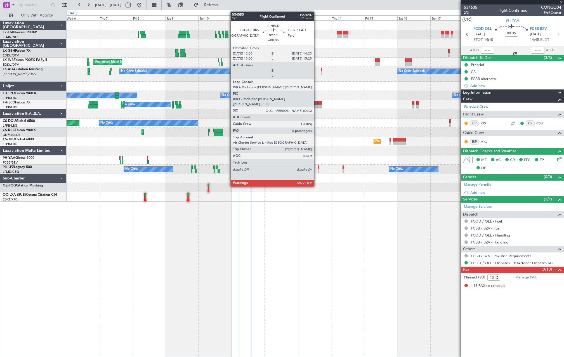
type input "+00:05"
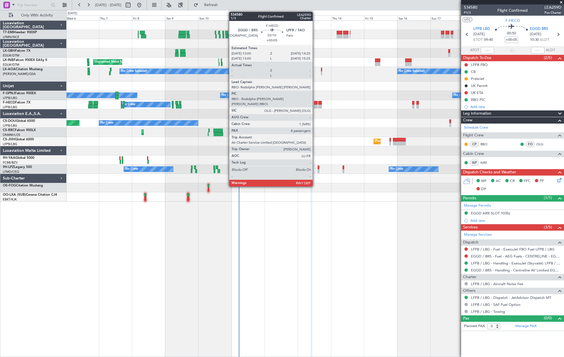
click at [315, 103] on div at bounding box center [315, 103] width 3 height 4
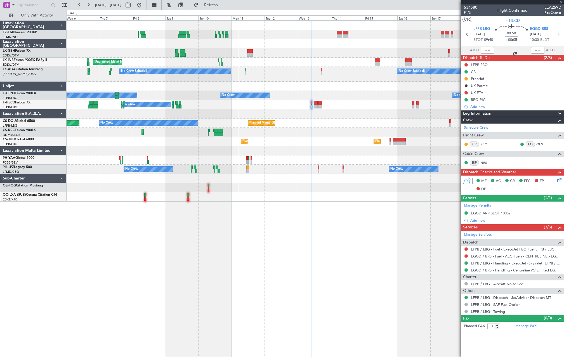
type input "8"
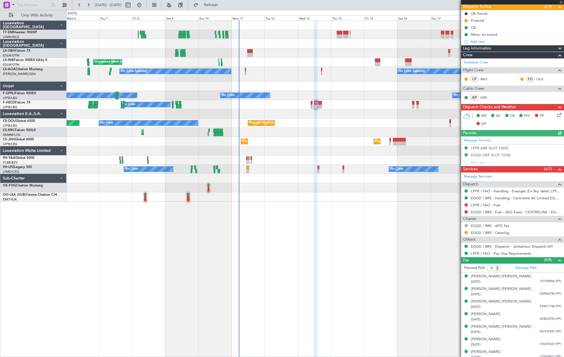
scroll to position [67, 0]
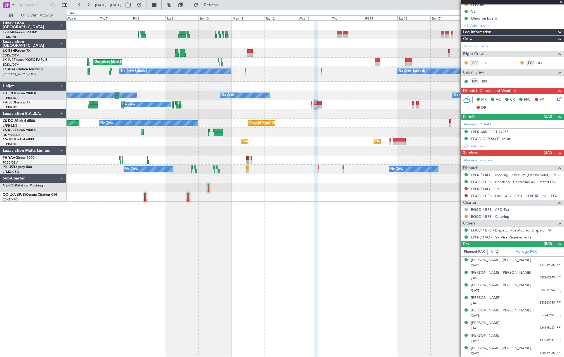
click at [237, 88] on div "A/C Unavailable Unplanned Maint Nice (Côte d'Azur Airport) No Crew Sabadell No …" at bounding box center [316, 111] width 498 height 181
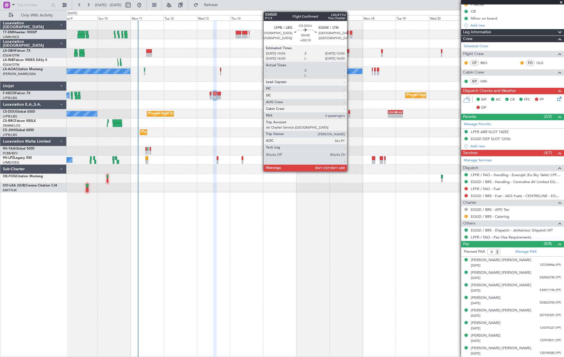
click at [350, 115] on div at bounding box center [349, 116] width 1 height 4
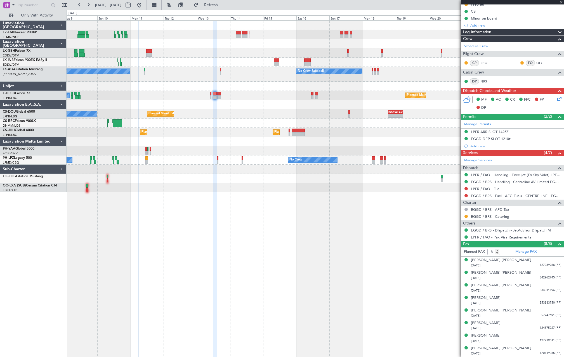
type input "+00:10"
type input "0"
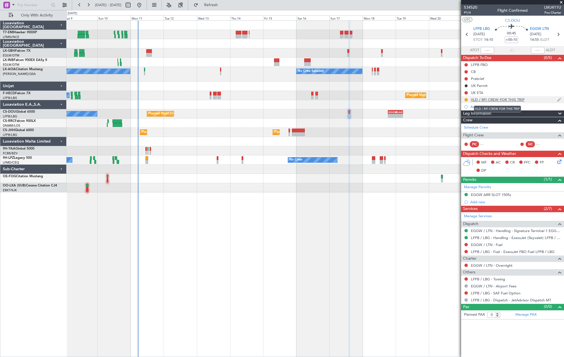
click at [501, 102] on div "VLD / RFI CREW FOR THIS TRIP" at bounding box center [498, 99] width 54 height 5
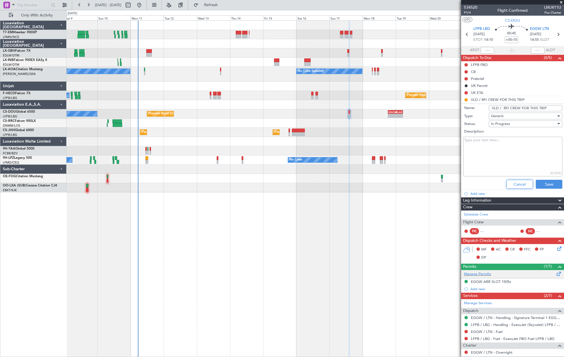
click at [523, 184] on button "Cancel" at bounding box center [520, 184] width 27 height 9
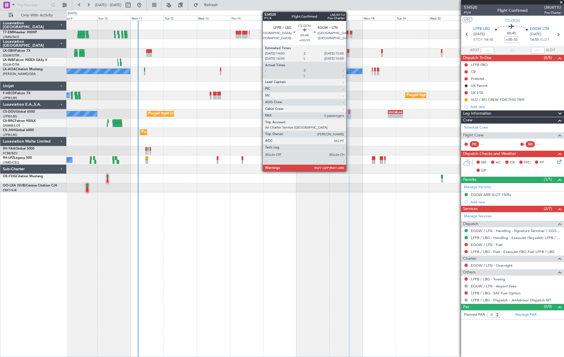
click at [349, 112] on div at bounding box center [349, 112] width 1 height 4
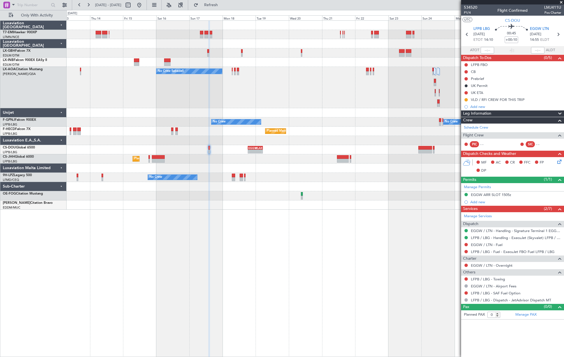
click at [312, 133] on div "No Crew Sabadell No Crew Sabadell No Crew Sabadell No Crew No Crew No Crew No C…" at bounding box center [316, 115] width 498 height 189
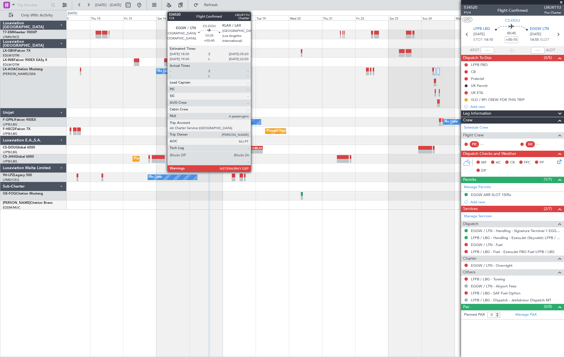
click at [254, 151] on div "-" at bounding box center [252, 151] width 7 height 3
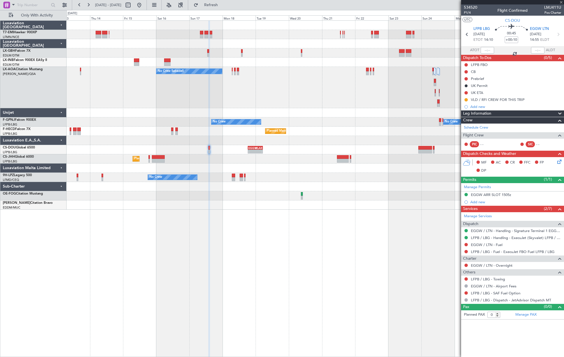
type input "+00:40"
type input "6"
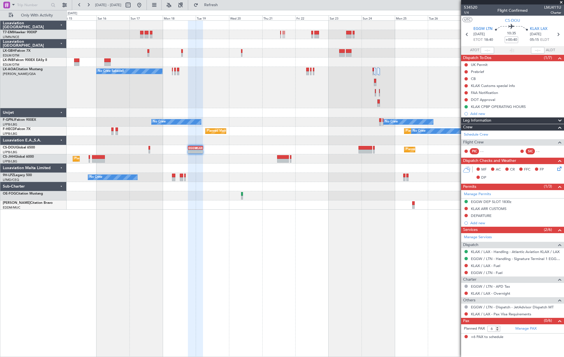
click at [247, 156] on div "No Crew Sabadell No Crew Sabadell No Crew No Crew No Crew Planned Maint Paris (…" at bounding box center [316, 115] width 498 height 189
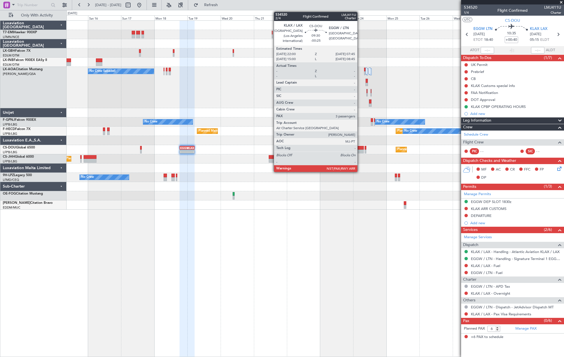
click at [360, 151] on div at bounding box center [357, 152] width 14 height 4
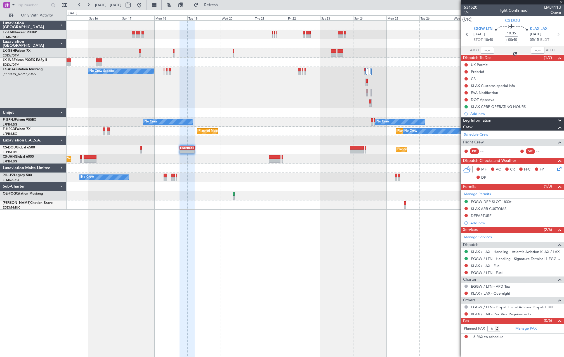
type input "-00:25"
type input "3"
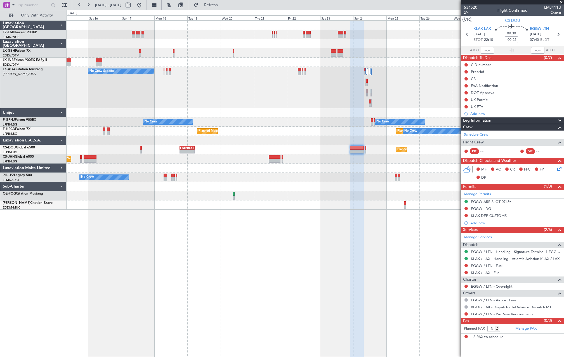
click at [328, 142] on div at bounding box center [316, 140] width 498 height 9
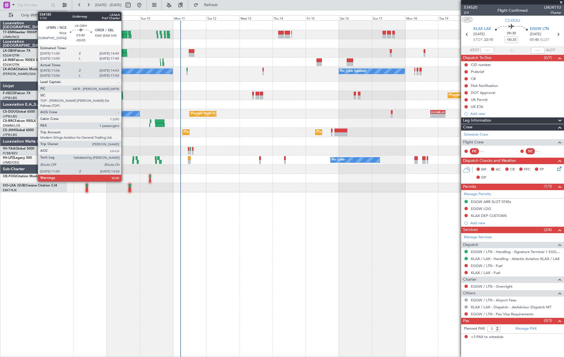
click at [124, 53] on div at bounding box center [124, 55] width 5 height 4
type input "-00:05"
type input "11:06"
type input "14:43"
type input "1"
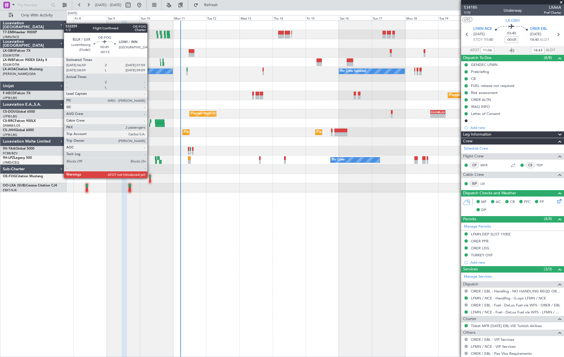
click at [150, 178] on div at bounding box center [149, 177] width 1 height 4
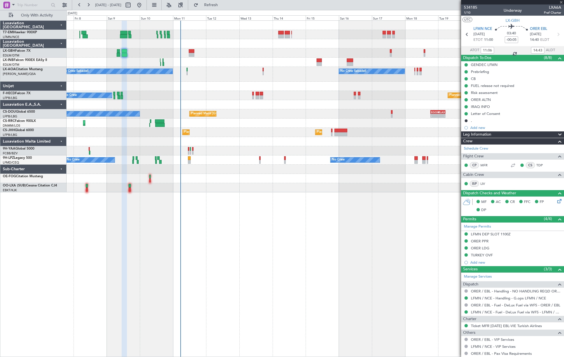
type input "-00:15"
type input "2"
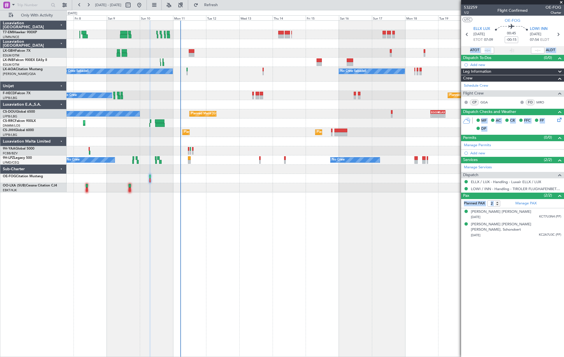
click at [543, 64] on body "07 Aug 2025 - 22 Aug 2025 Refresh Quick Links Only With Activity A/C Unavailabl…" at bounding box center [282, 178] width 564 height 357
click at [556, 36] on icon at bounding box center [558, 34] width 7 height 7
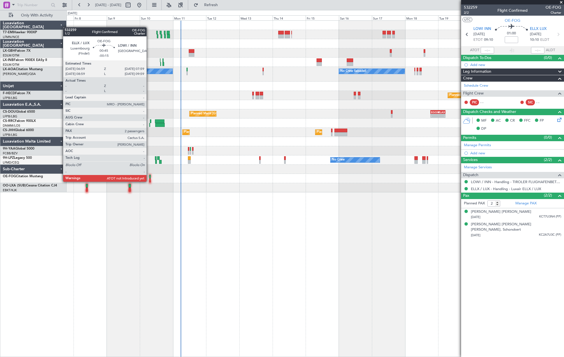
click at [150, 181] on div at bounding box center [149, 181] width 1 height 4
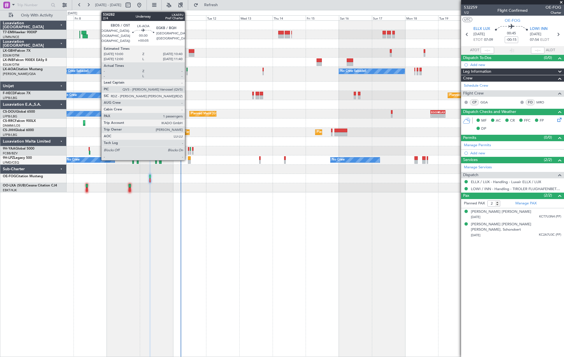
click at [188, 70] on div at bounding box center [187, 70] width 1 height 4
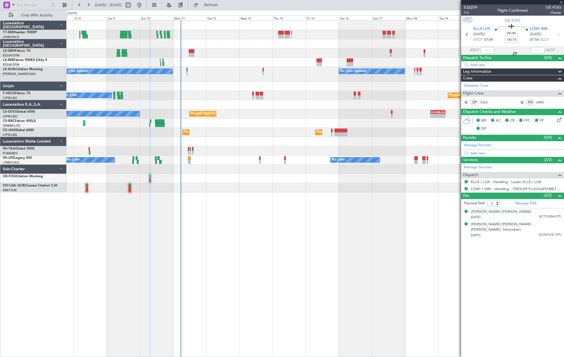
type input "+00:05"
type input "1"
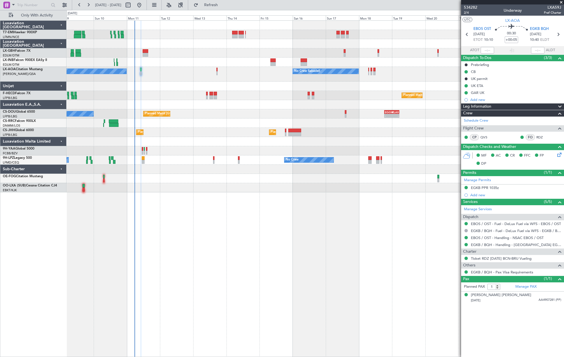
click at [241, 103] on div "Unplanned Maint Nice (Côte d'Azur Airport) No Crew Sabadell No Crew Sabadell AO…" at bounding box center [316, 107] width 498 height 172
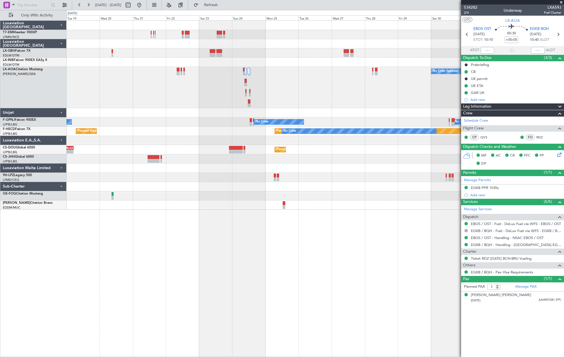
click at [256, 93] on div "No Crew Sabadell No Crew Sabadell No Crew" at bounding box center [316, 87] width 498 height 41
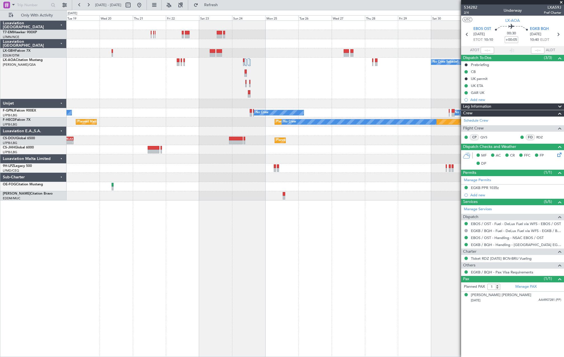
click at [290, 80] on div "No Crew Sabadell No Crew Sabadell No Crew" at bounding box center [316, 78] width 498 height 41
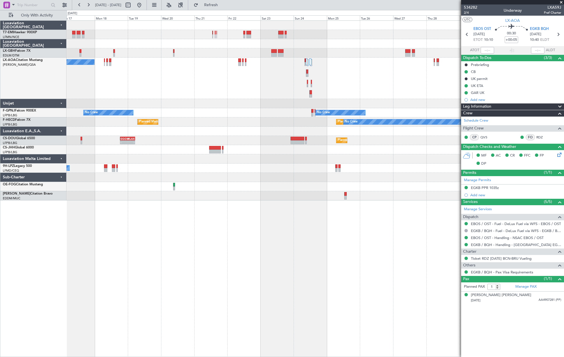
click at [388, 83] on div "No Crew Sabadell No Crew Sabadell" at bounding box center [316, 78] width 498 height 41
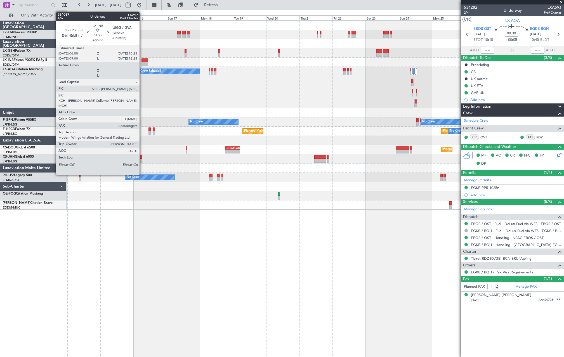
click at [142, 62] on div at bounding box center [145, 64] width 6 height 4
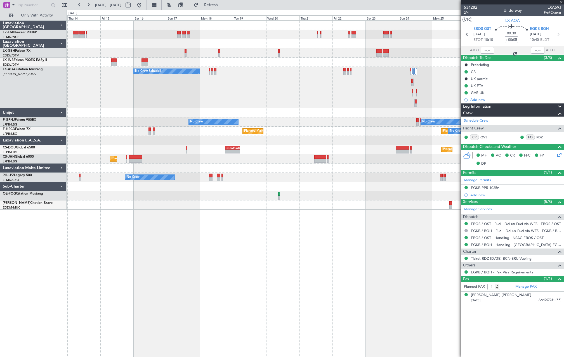
type input "2"
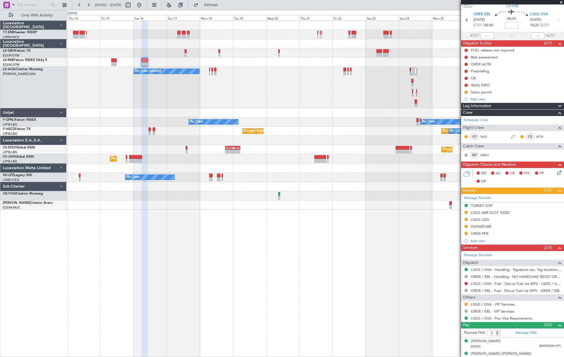
scroll to position [20, 0]
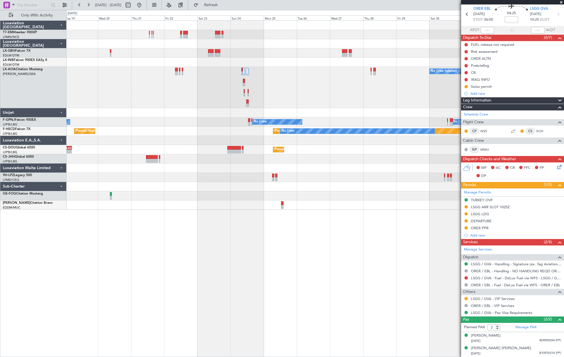
click at [98, 77] on div "No Crew Sabadell No Crew Sabadell No Crew" at bounding box center [316, 87] width 498 height 41
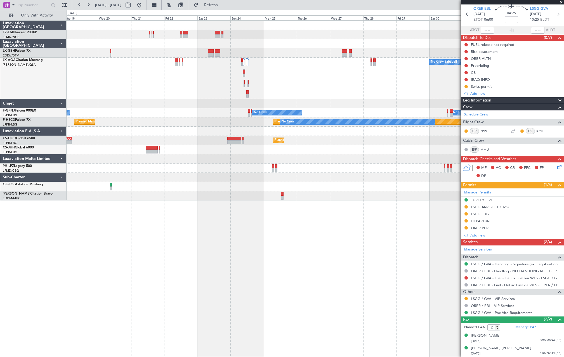
click at [331, 77] on div "No Crew Sabadell No Crew Sabadell No Crew" at bounding box center [316, 78] width 498 height 41
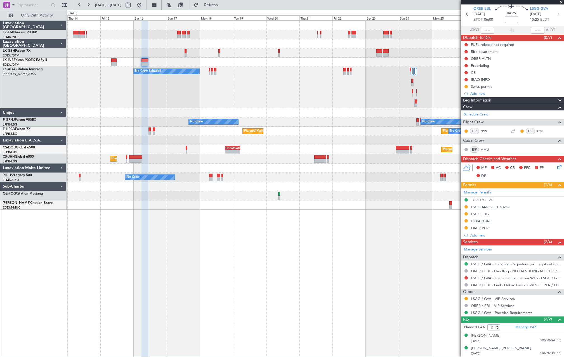
drag, startPoint x: 158, startPoint y: 4, endPoint x: 165, endPoint y: 12, distance: 10.5
click at [144, 4] on button at bounding box center [139, 5] width 9 height 9
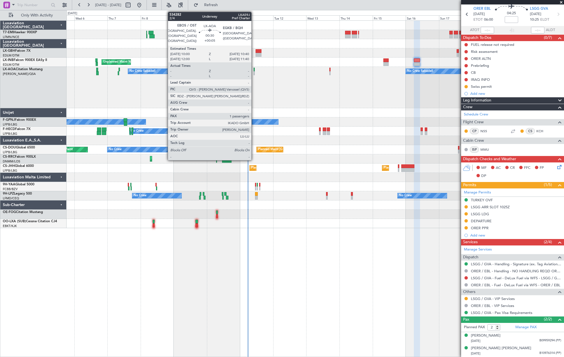
click at [254, 72] on div at bounding box center [254, 73] width 1 height 4
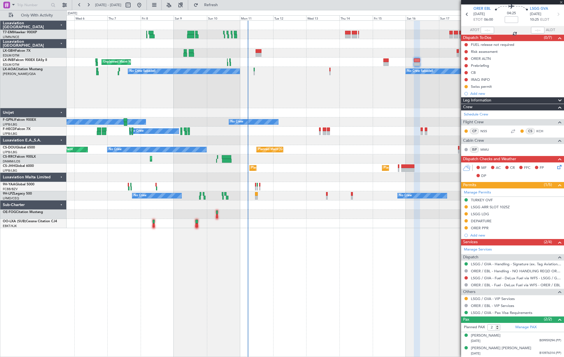
type input "+00:05"
type input "1"
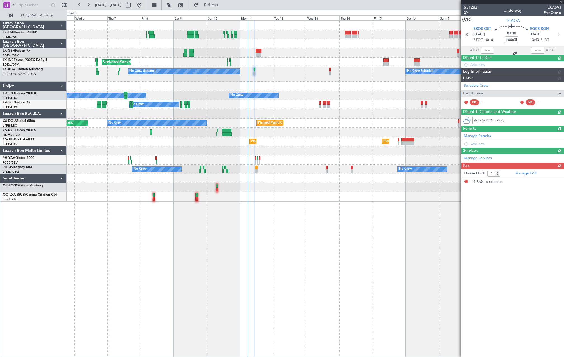
scroll to position [0, 0]
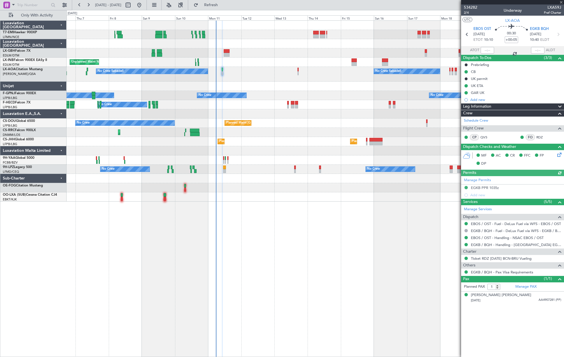
click at [318, 110] on div "A/C Unavailable Unplanned Maint Nice (Côte d'Azur Airport) No Crew Sabadell No …" at bounding box center [316, 111] width 498 height 181
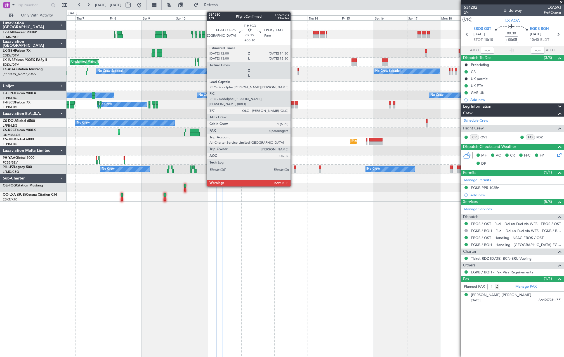
click at [293, 103] on div at bounding box center [293, 103] width 4 height 4
type input "+00:10"
type input "8"
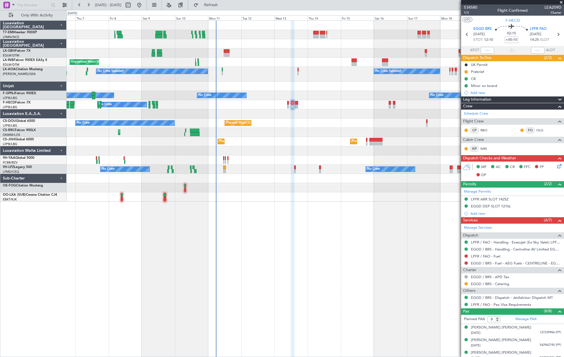
scroll to position [67, 0]
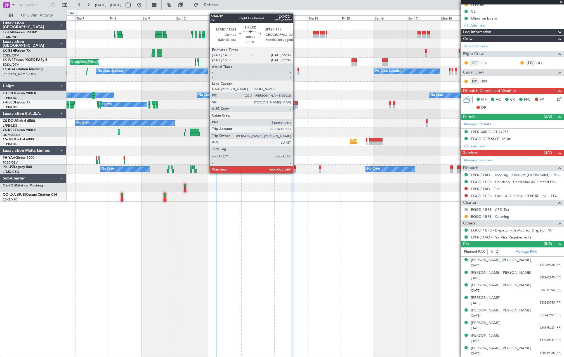
click at [296, 168] on div at bounding box center [295, 168] width 2 height 4
click at [295, 168] on div at bounding box center [295, 168] width 2 height 4
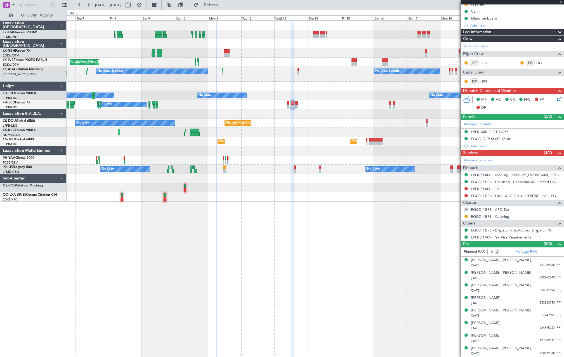
type input "-00:10"
type input "3"
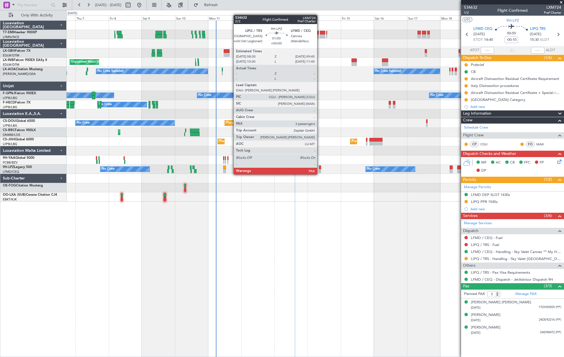
click at [320, 169] on div at bounding box center [320, 168] width 2 height 4
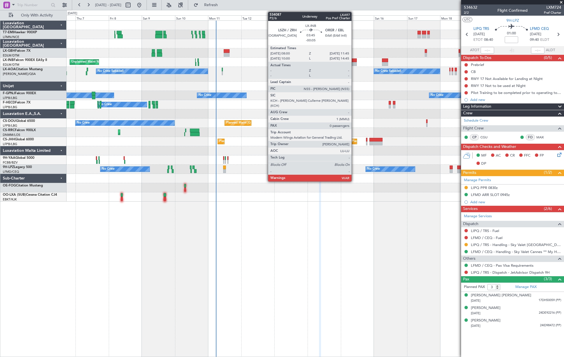
click at [354, 63] on div at bounding box center [354, 64] width 5 height 4
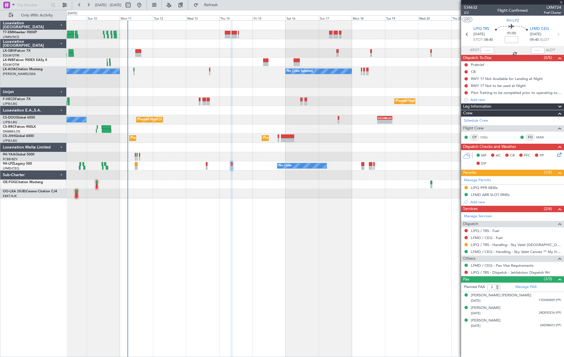
type input "-00:05"
type input "0"
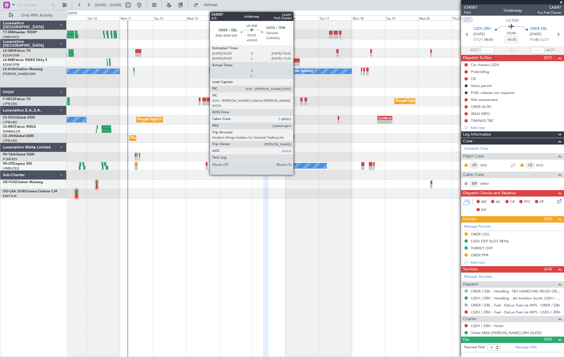
click at [296, 60] on div at bounding box center [297, 60] width 6 height 4
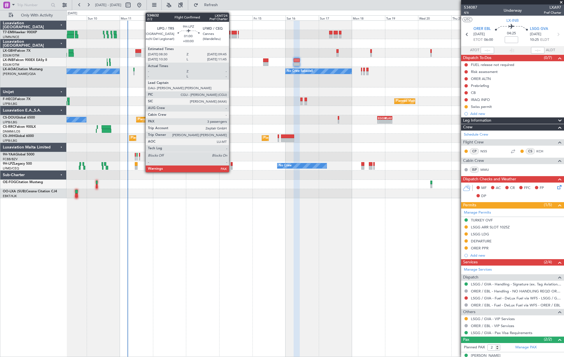
click at [232, 167] on div at bounding box center [232, 168] width 2 height 4
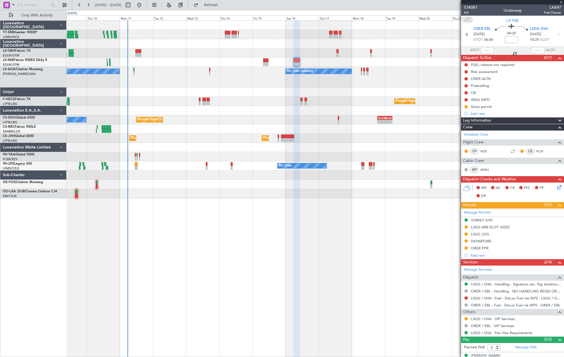
type input "3"
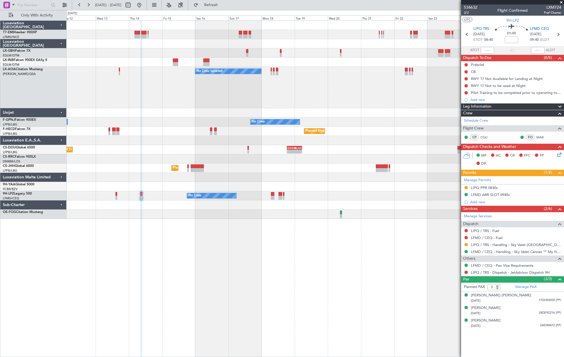
click at [277, 170] on div "No Crew Sabadell No Crew Sabadell No Crew Sabadell No Crew No Crew No Crew No C…" at bounding box center [316, 120] width 498 height 198
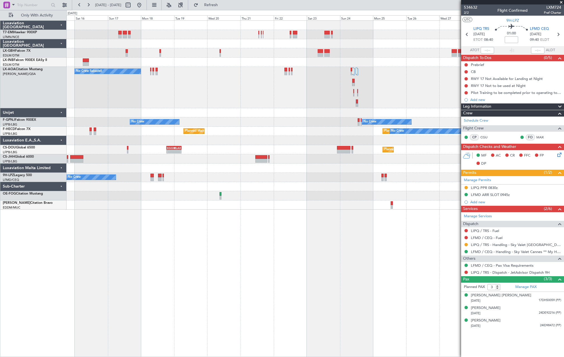
click at [273, 158] on div "No Crew Sabadell No Crew Sabadell No Crew No Crew No Crew Planned Maint Paris (…" at bounding box center [316, 115] width 498 height 189
click at [144, 6] on button at bounding box center [139, 5] width 9 height 9
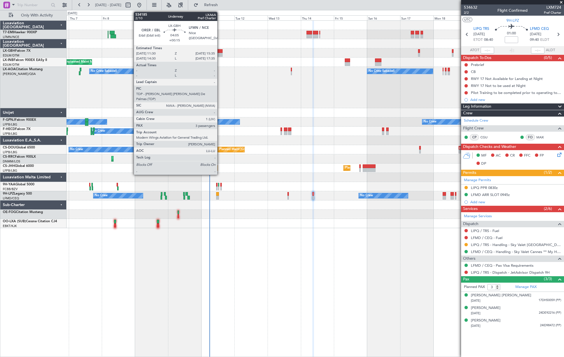
click at [220, 52] on div at bounding box center [220, 51] width 6 height 4
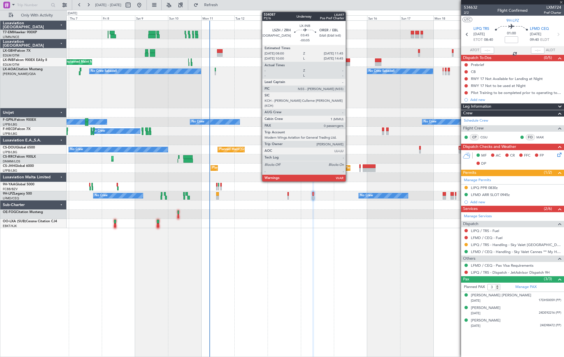
type input "+00:15"
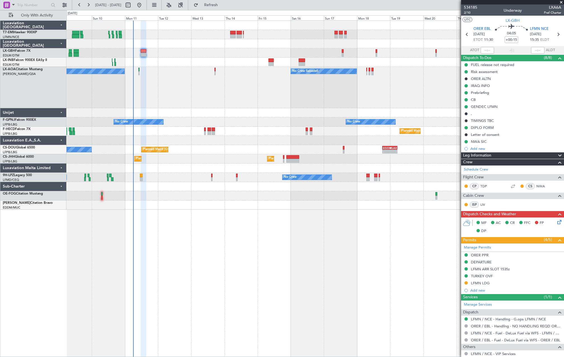
click at [254, 108] on div "Unplanned Maint Nice (Côte d'Azur Airport) No Crew Sabadell No Crew Sabadell AO…" at bounding box center [316, 115] width 498 height 189
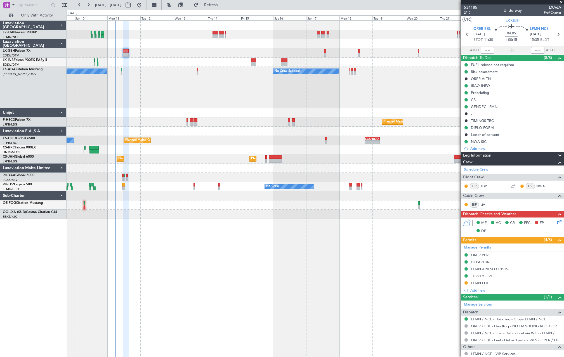
click at [336, 120] on div "Unplanned Maint Nice (Côte d'Azur Airport) No Crew Sabadell No Crew Sabadell Pl…" at bounding box center [316, 120] width 498 height 198
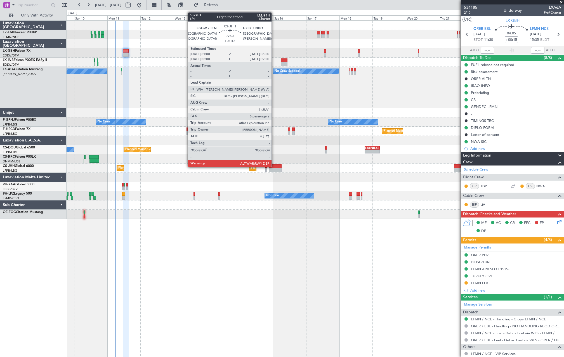
click at [274, 167] on div at bounding box center [275, 167] width 13 height 4
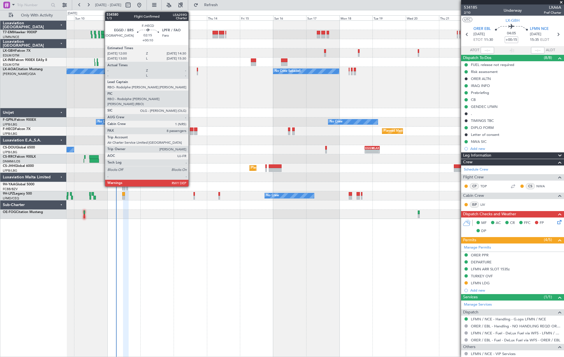
click at [191, 132] on div at bounding box center [192, 133] width 4 height 4
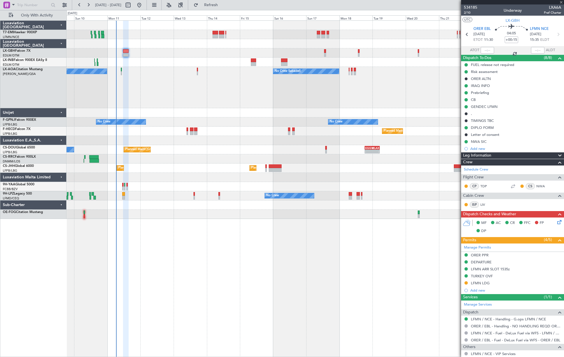
type input "+00:10"
type input "8"
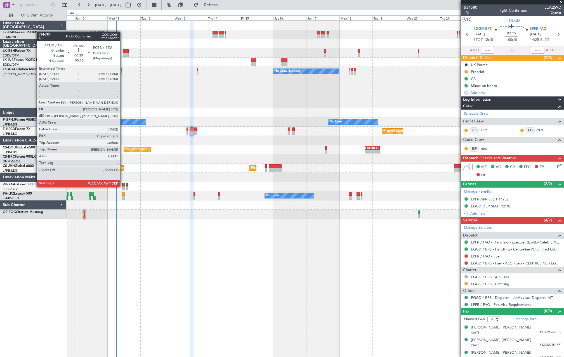
click at [123, 186] on div at bounding box center [122, 185] width 1 height 4
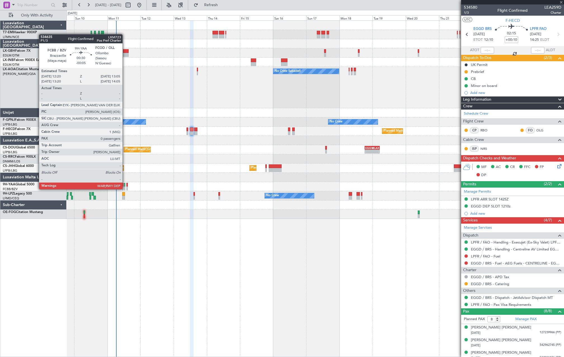
type input "-00:10"
type input "13"
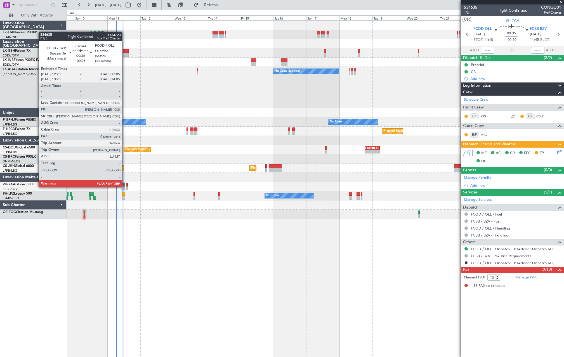
click at [125, 187] on div at bounding box center [124, 189] width 1 height 4
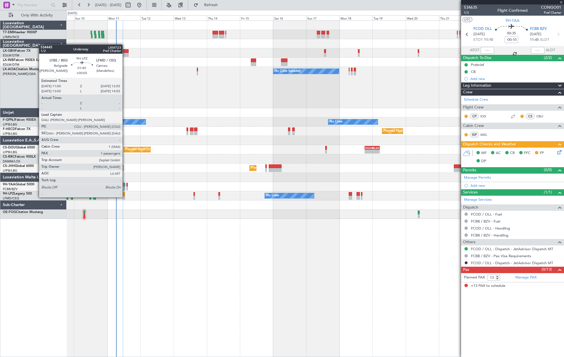
type input "-00:05"
type input "0"
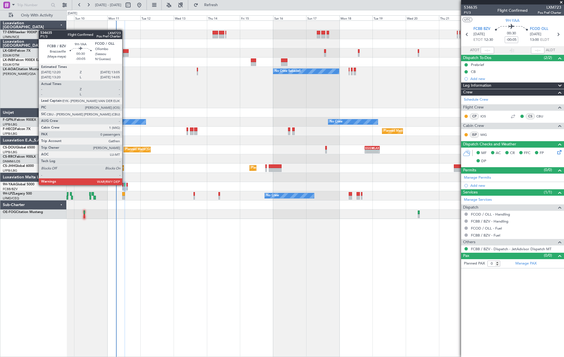
click at [125, 185] on div at bounding box center [124, 185] width 1 height 4
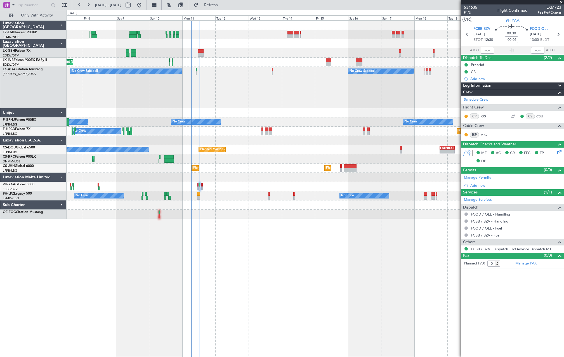
click at [244, 154] on div "Planned Maint Paris (Le Bourget) No Crew - - EGGW 18:30 Z KLAX 05:20 Z Planned …" at bounding box center [316, 149] width 498 height 9
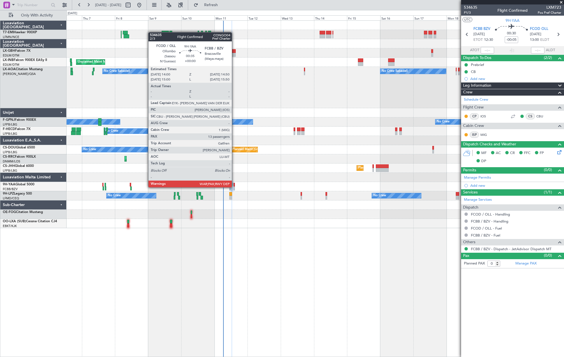
click at [235, 187] on div at bounding box center [234, 189] width 1 height 4
type input "13"
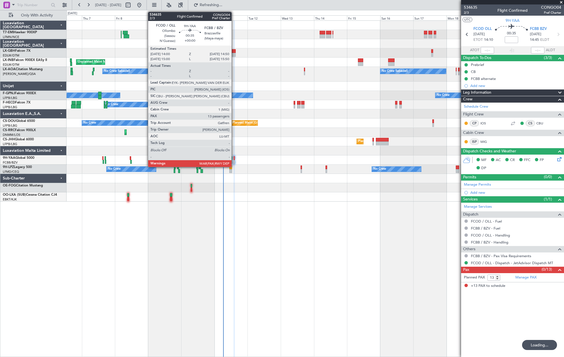
click at [234, 158] on div at bounding box center [234, 158] width 1 height 4
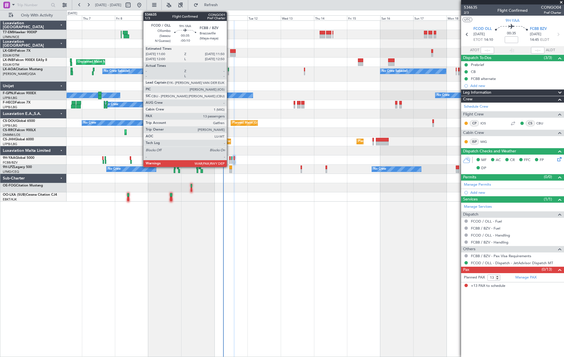
click at [229, 158] on div at bounding box center [229, 158] width 1 height 4
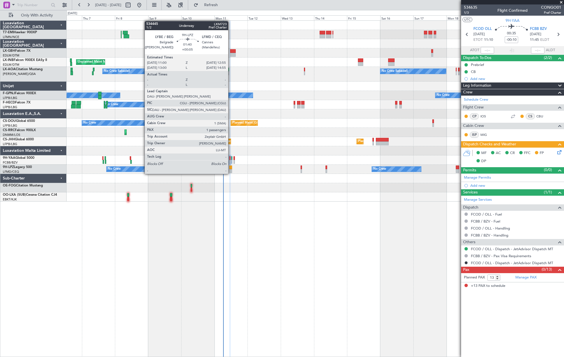
click at [231, 168] on div at bounding box center [230, 168] width 3 height 4
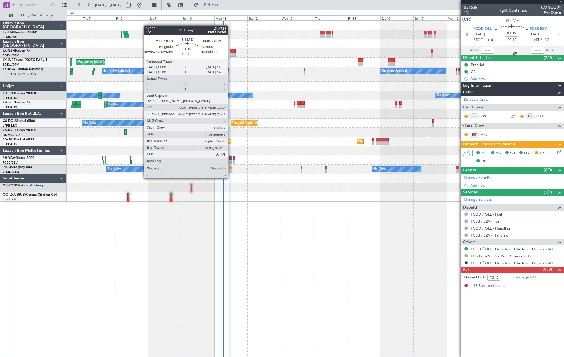
type input "+00:05"
type input "1"
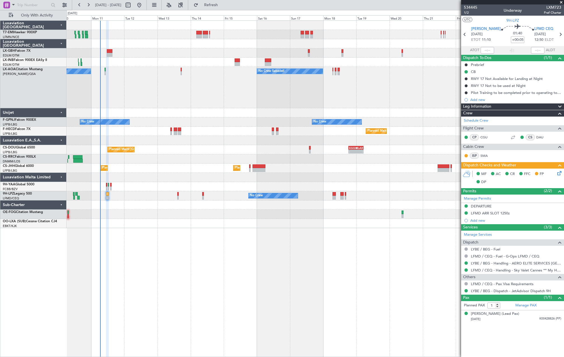
click at [293, 99] on div "No Crew Sabadell No Crew Sabadell" at bounding box center [316, 87] width 498 height 41
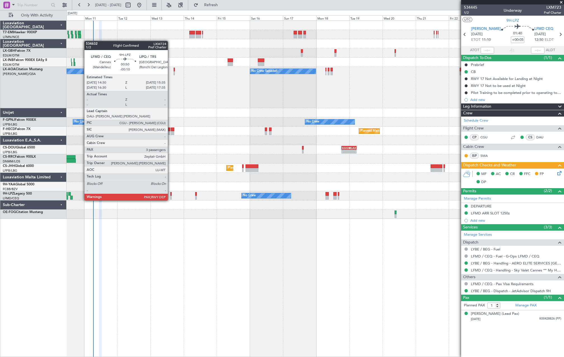
click at [170, 195] on div at bounding box center [171, 194] width 2 height 4
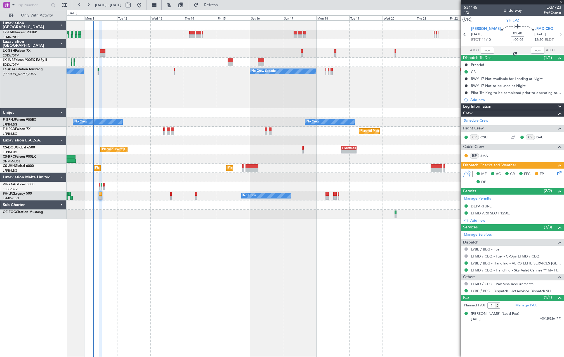
type input "-00:10"
type input "3"
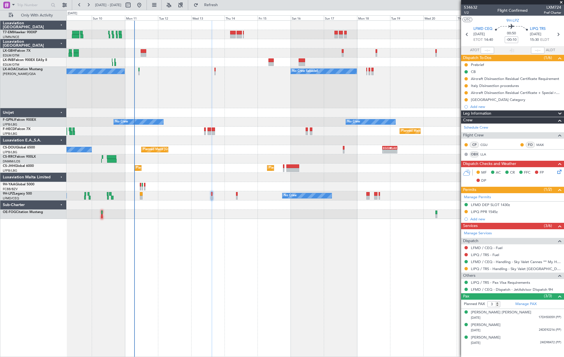
click at [168, 85] on div "No Crew Sabadell No Crew Sabadell AOG Maint Biarritz (Pays Basque)" at bounding box center [316, 87] width 498 height 41
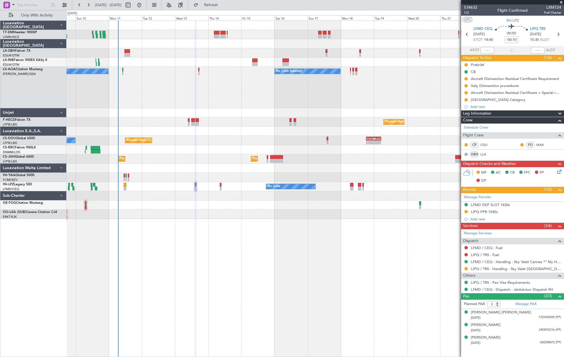
click at [167, 91] on div "No Crew Sabadell No Crew Sabadell" at bounding box center [316, 87] width 498 height 41
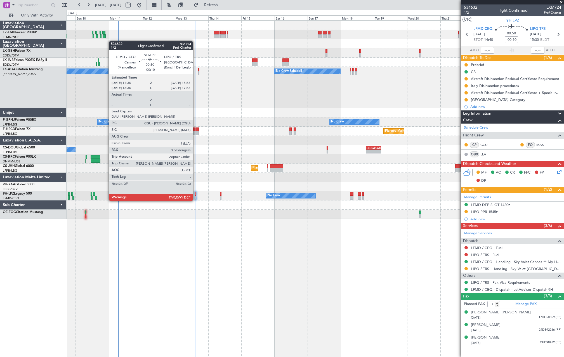
click at [195, 195] on div at bounding box center [196, 194] width 2 height 4
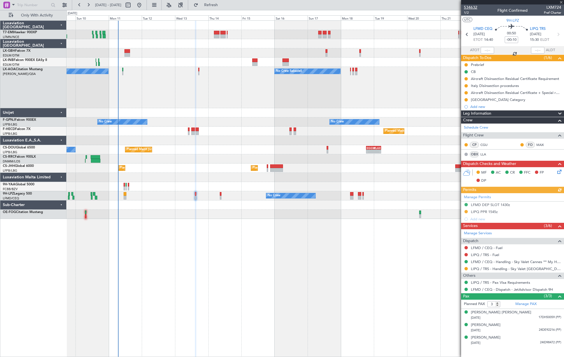
click at [475, 6] on span "534632" at bounding box center [470, 7] width 13 height 6
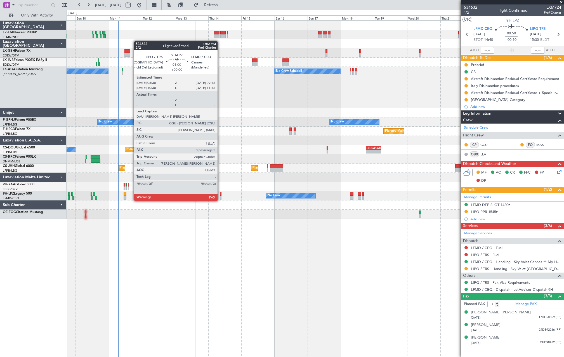
click at [220, 195] on div at bounding box center [221, 194] width 2 height 4
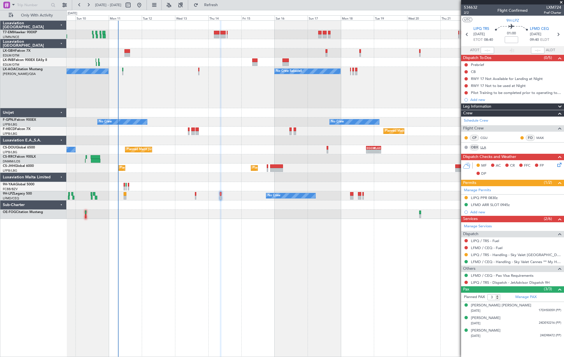
click at [486, 147] on link "LLA" at bounding box center [487, 147] width 13 height 5
click at [124, 51] on div at bounding box center [316, 52] width 498 height 9
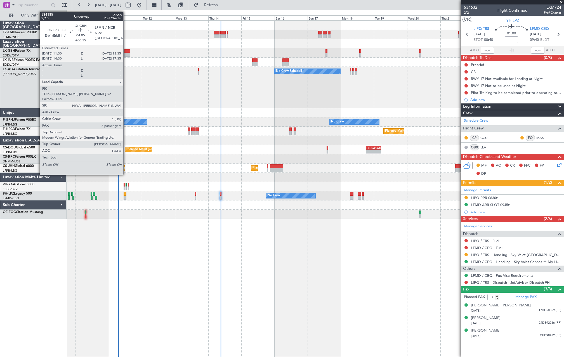
click at [126, 52] on div at bounding box center [128, 51] width 6 height 4
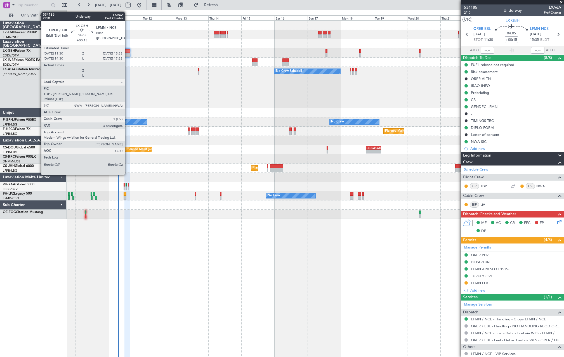
click at [127, 49] on div at bounding box center [128, 51] width 6 height 4
click at [129, 53] on div at bounding box center [128, 55] width 6 height 4
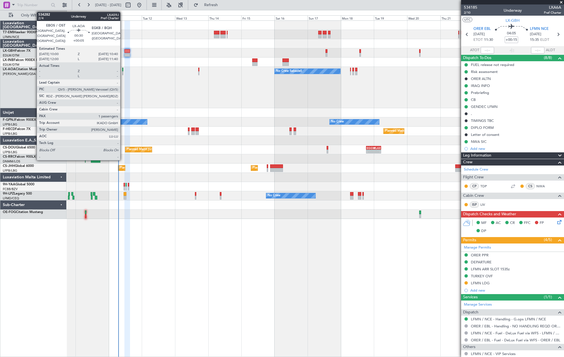
click at [123, 73] on div at bounding box center [122, 73] width 1 height 4
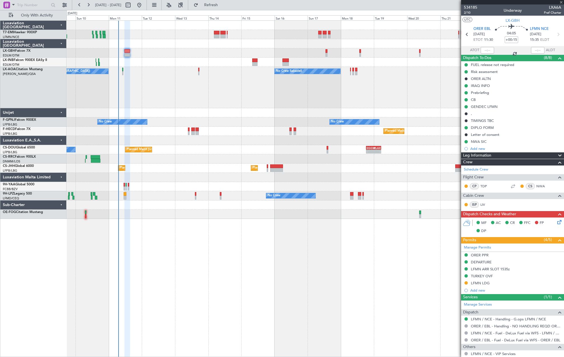
type input "+00:05"
type input "1"
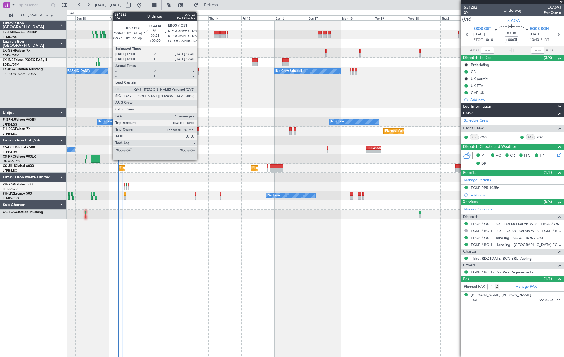
click at [199, 73] on div at bounding box center [198, 73] width 1 height 4
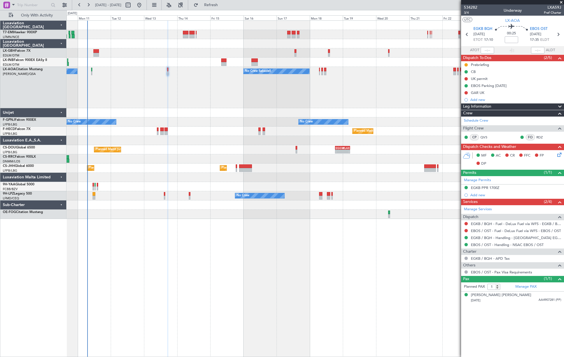
click at [398, 78] on div "No Crew Sabadell No Crew Ostend-brugge (Ostend)" at bounding box center [316, 87] width 498 height 41
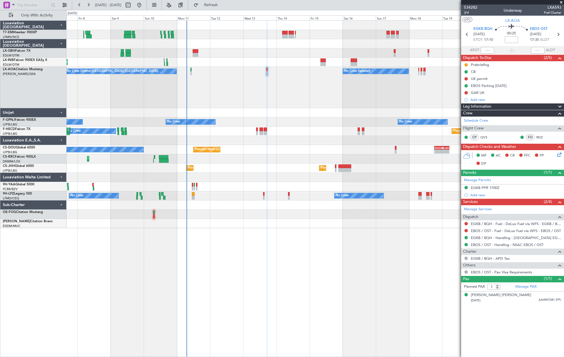
click at [236, 228] on div "A/C Unavailable Unplanned Maint Nice (Côte d'Azur Airport) No Crew Ostend-brugg…" at bounding box center [316, 188] width 498 height 337
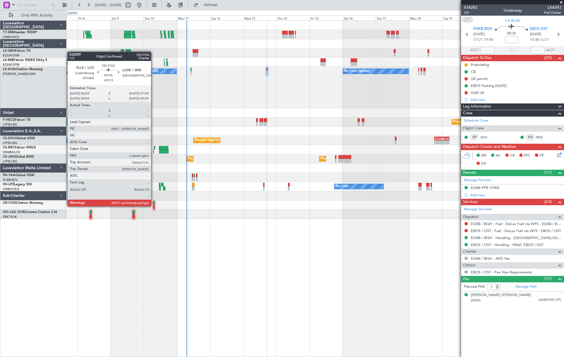
click at [154, 206] on div at bounding box center [153, 207] width 1 height 4
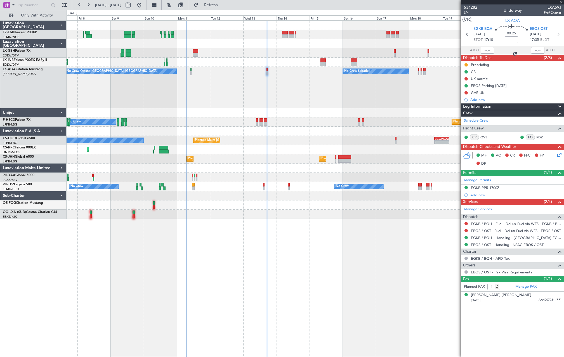
type input "-00:15"
type input "2"
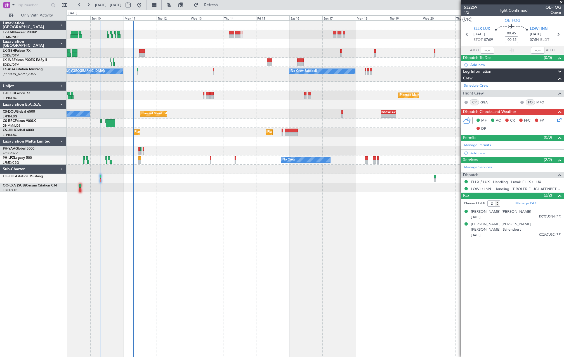
click at [227, 78] on div "No Crew Ostend-brugge (Ostend) No Crew Sabadell AOG Maint Biarritz (Pays Basque)" at bounding box center [316, 74] width 498 height 15
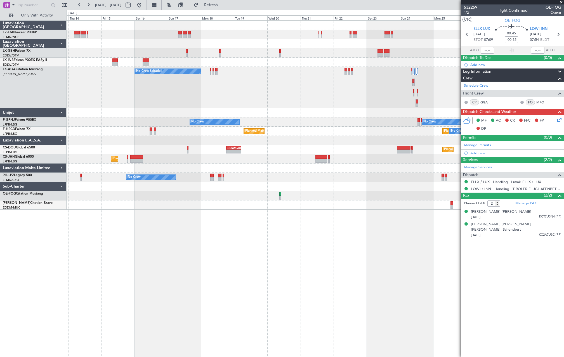
click at [309, 96] on div "No Crew Sabadell No Crew Ostend-brugge (Ostend)" at bounding box center [316, 87] width 498 height 41
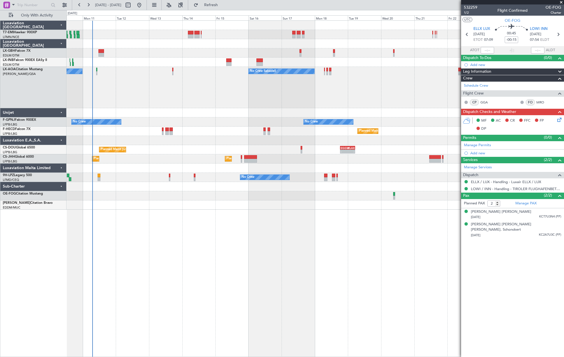
click at [424, 101] on div "No Crew Sabadell No Crew Ostend-brugge (Ostend)" at bounding box center [316, 87] width 498 height 41
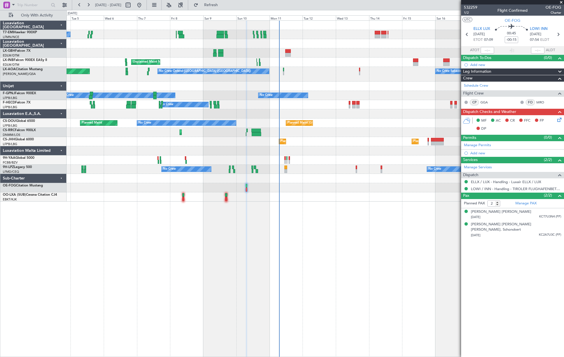
click at [252, 189] on div at bounding box center [316, 187] width 498 height 9
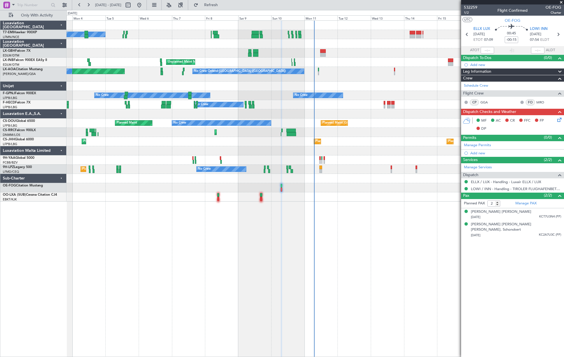
click at [354, 191] on div at bounding box center [316, 187] width 498 height 9
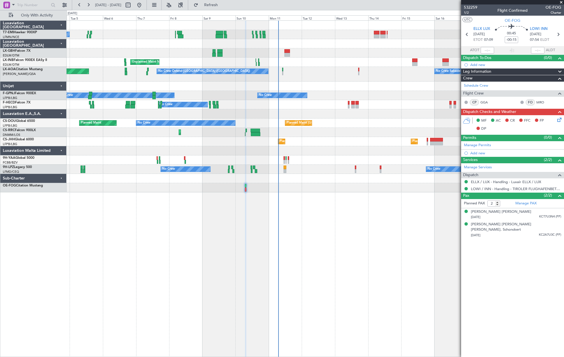
click at [251, 252] on div "A/C Unavailable Unplanned Maint Nice (Côte d'Azur Airport) No Crew Sabadell No …" at bounding box center [316, 188] width 498 height 337
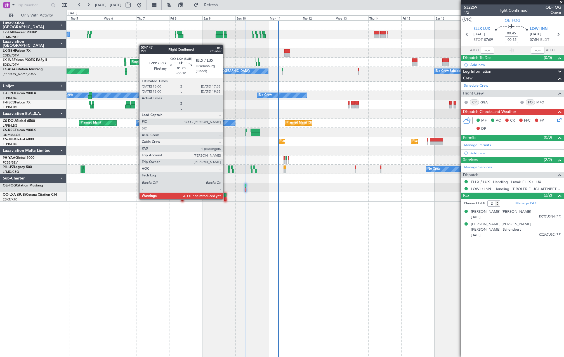
click at [226, 199] on div at bounding box center [225, 199] width 2 height 4
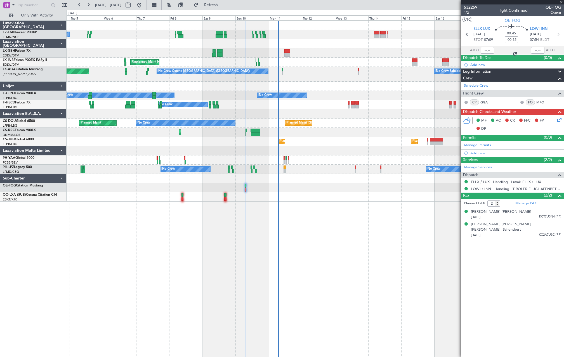
type input "-00:10"
type input "1"
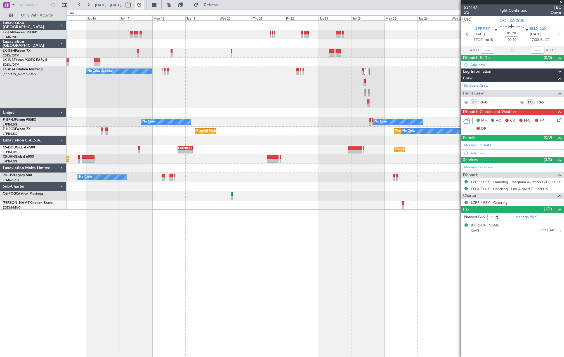
click at [144, 4] on button at bounding box center [139, 5] width 9 height 9
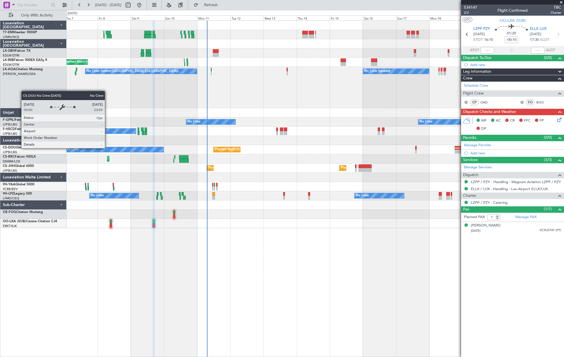
click at [107, 148] on div "No Crew" at bounding box center [114, 149] width 99 height 5
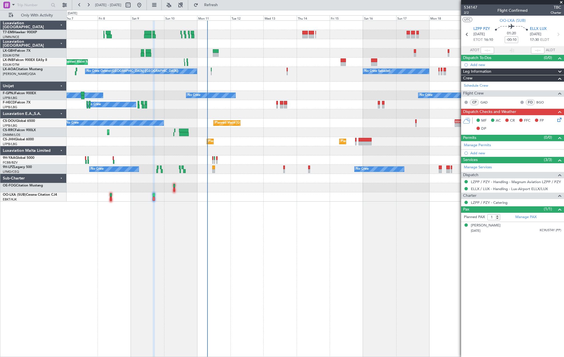
click at [377, 61] on div at bounding box center [374, 60] width 6 height 4
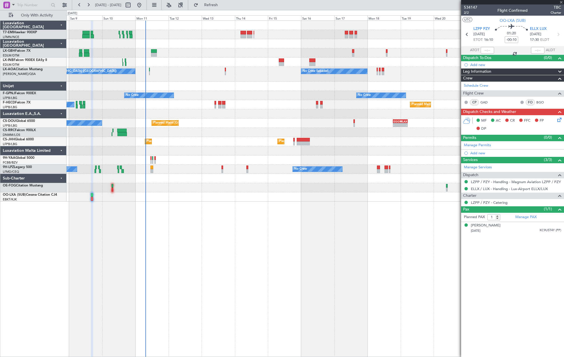
click at [313, 78] on div "Unplanned Maint Nice (Côte d'Azur Airport) No Crew Ostend-brugge (Ostend) No Cr…" at bounding box center [316, 111] width 498 height 181
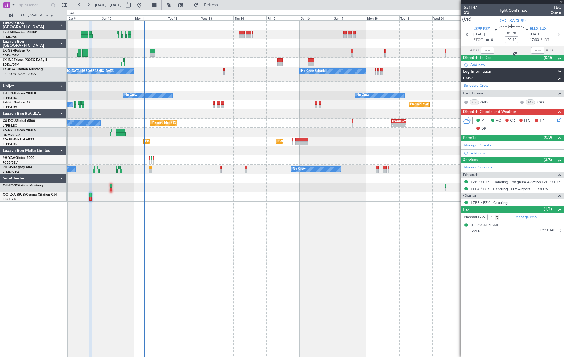
type input "2"
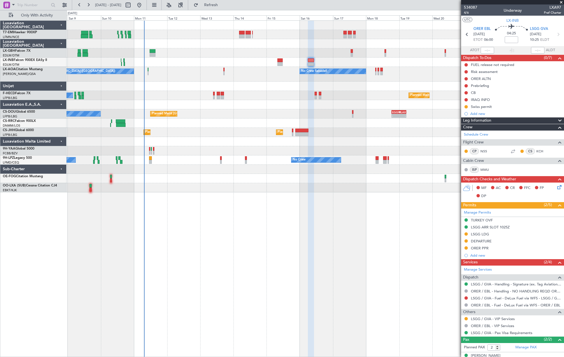
scroll to position [20, 0]
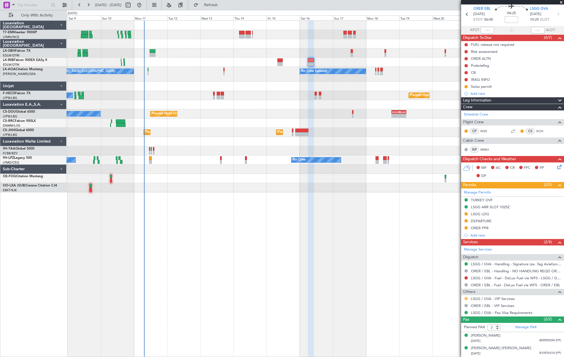
click at [467, 298] on button at bounding box center [466, 298] width 3 height 3
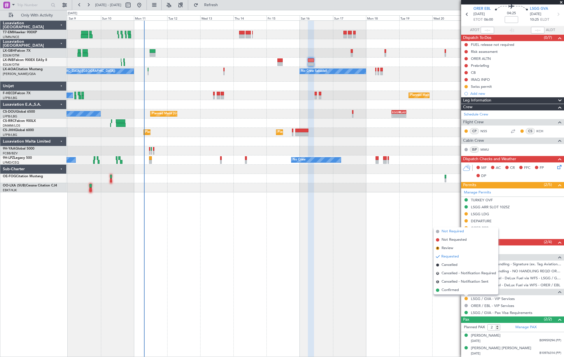
click at [459, 234] on span "Not Required" at bounding box center [453, 232] width 22 height 6
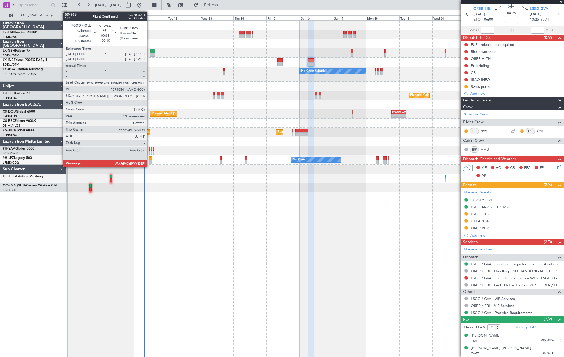
click at [149, 151] on div at bounding box center [149, 149] width 1 height 4
type input "-00:10"
type input "13"
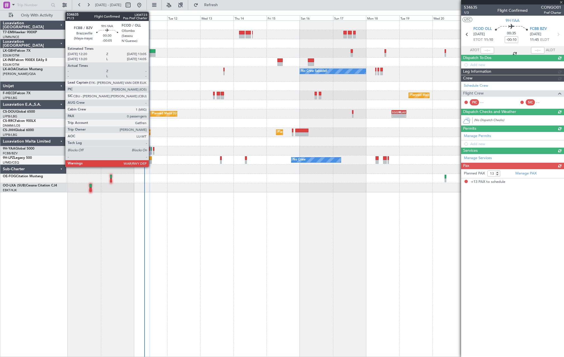
scroll to position [0, 0]
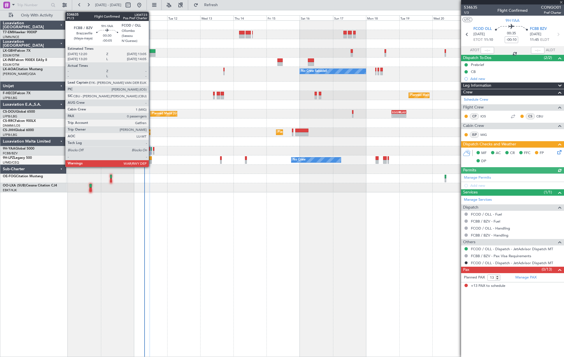
click at [151, 150] on div at bounding box center [151, 149] width 1 height 4
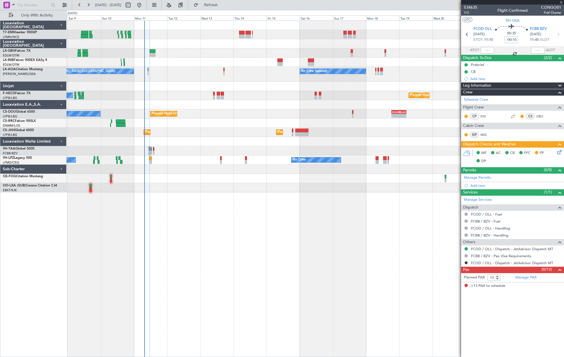
type input "-00:05"
type input "0"
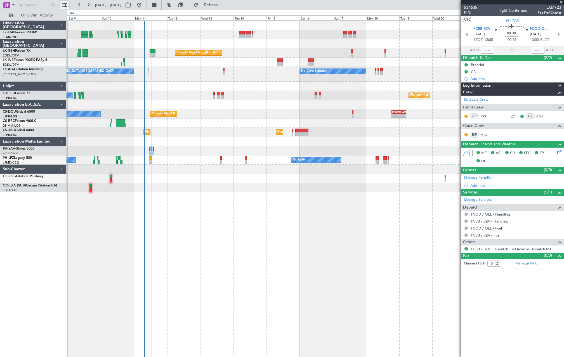
click at [68, 6] on button at bounding box center [64, 5] width 9 height 9
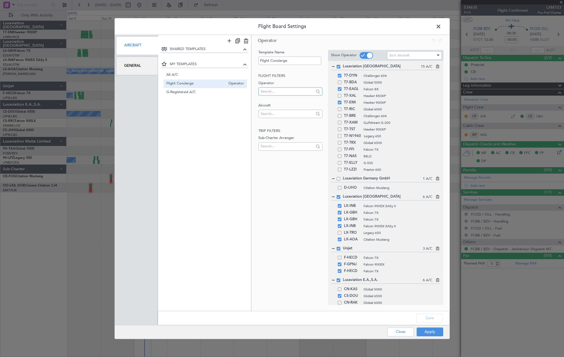
click at [300, 93] on input "text" at bounding box center [287, 91] width 53 height 8
click at [303, 82] on label "Operator" at bounding box center [291, 84] width 64 height 6
click at [146, 49] on div "Aircraft" at bounding box center [137, 45] width 42 height 19
click at [146, 63] on div "General" at bounding box center [137, 66] width 42 height 19
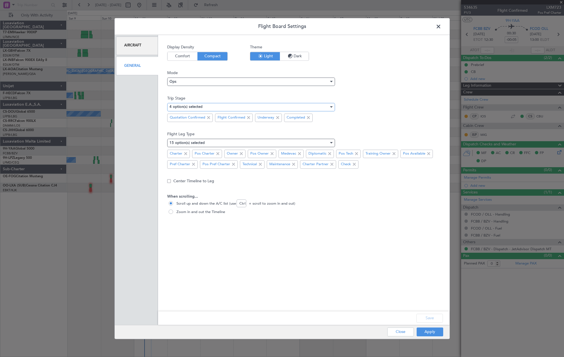
click at [219, 107] on div "4 option(s) selected" at bounding box center [250, 107] width 160 height 8
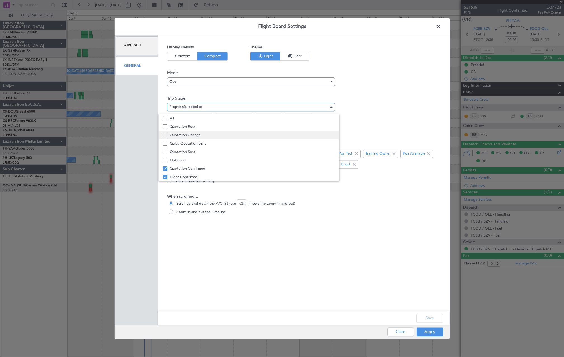
scroll to position [17, 0]
click at [185, 144] on span "Optioned" at bounding box center [252, 143] width 165 height 8
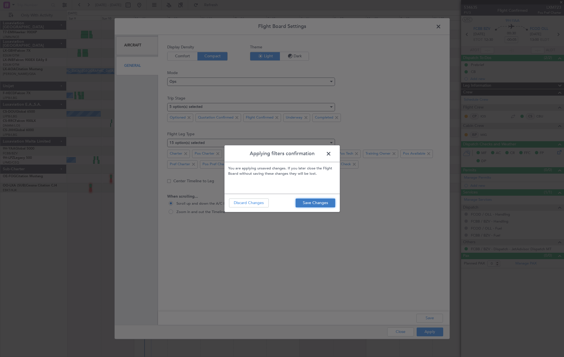
click at [327, 205] on button "Save Changes" at bounding box center [316, 203] width 40 height 9
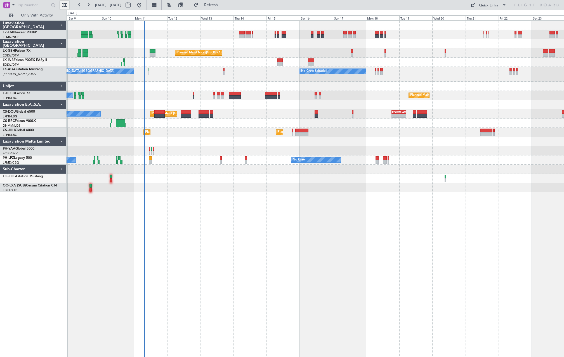
click at [64, 9] on button at bounding box center [64, 5] width 9 height 9
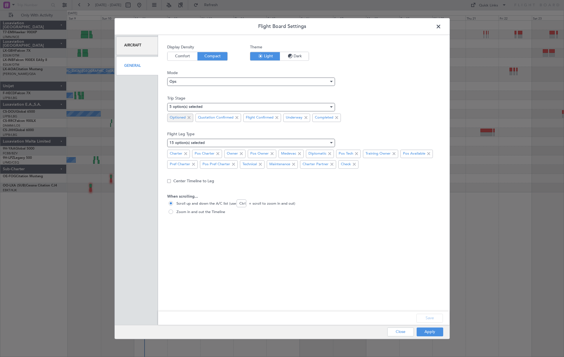
click at [190, 116] on span at bounding box center [189, 117] width 7 height 7
click at [439, 334] on button "Apply" at bounding box center [430, 332] width 27 height 9
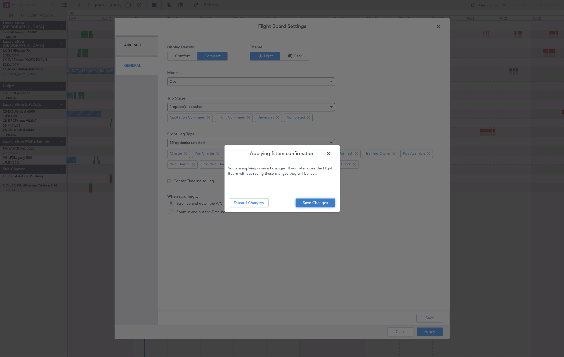
click at [316, 206] on button "Save Changes" at bounding box center [316, 203] width 40 height 9
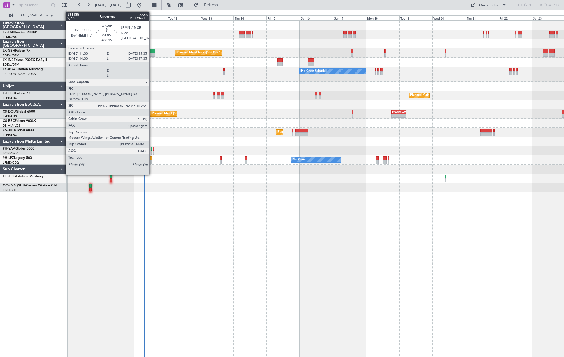
click at [152, 52] on div at bounding box center [153, 51] width 6 height 4
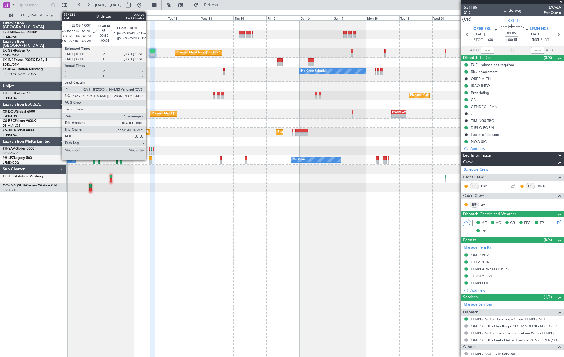
click at [148, 74] on div at bounding box center [148, 73] width 1 height 4
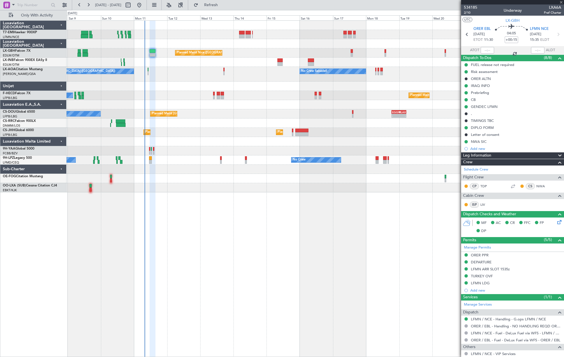
type input "+00:05"
type input "1"
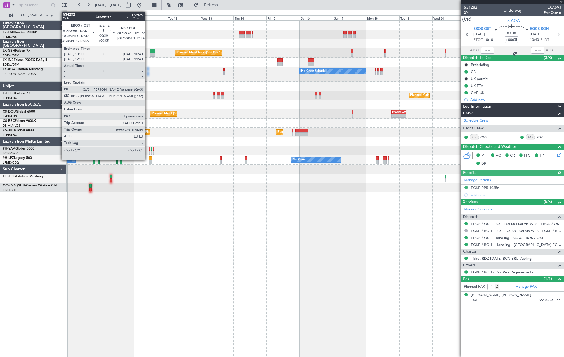
click at [148, 71] on div at bounding box center [148, 70] width 1 height 4
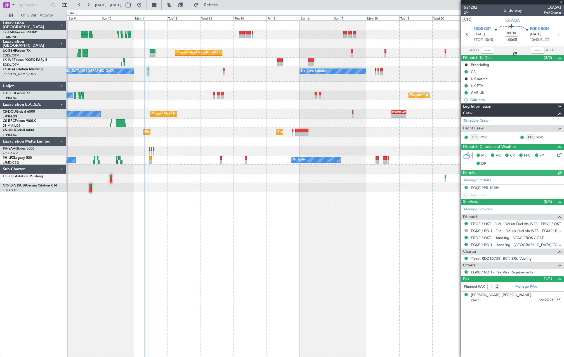
click at [217, 12] on div "0 0 Fri 8 Sat 9 Sun 10 Mon 11 Tue 12 Wed 13 Thu 14 Aug 2025 Fri 15 Sat 16 Sun 1…" at bounding box center [315, 15] width 497 height 10
drag, startPoint x: 221, startPoint y: 8, endPoint x: 213, endPoint y: 22, distance: 15.7
click at [219, 10] on fb-flight-board "08 Aug 2025 - 23 Aug 2025 Refresh Quick Links Only With Activity Planned Maint …" at bounding box center [282, 180] width 564 height 353
click at [523, 298] on div "20/05/1982 AA4907281 (PP)" at bounding box center [516, 301] width 90 height 6
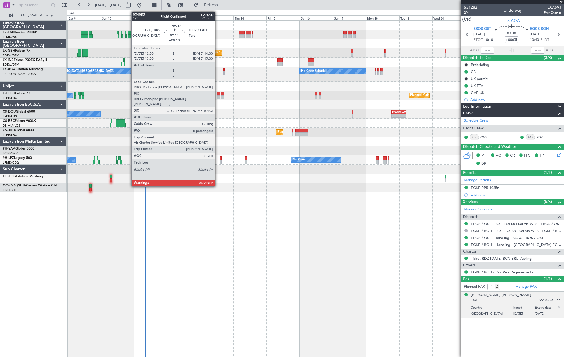
click at [218, 97] on div at bounding box center [219, 97] width 4 height 4
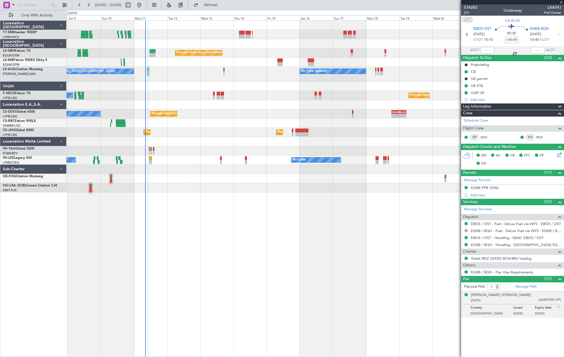
type input "+00:10"
type input "8"
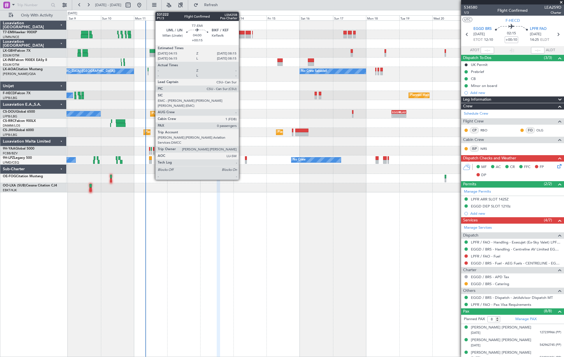
click at [241, 34] on div at bounding box center [242, 33] width 6 height 4
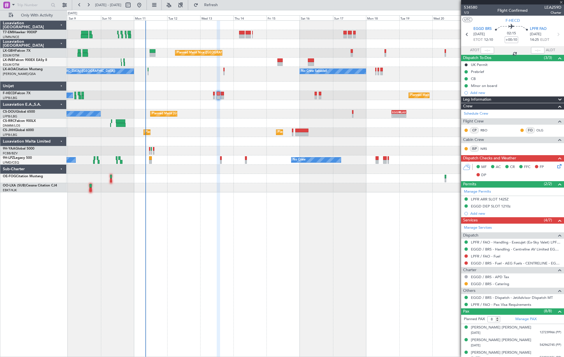
type input "+00:15"
type input "0"
